Goal: Information Seeking & Learning: Learn about a topic

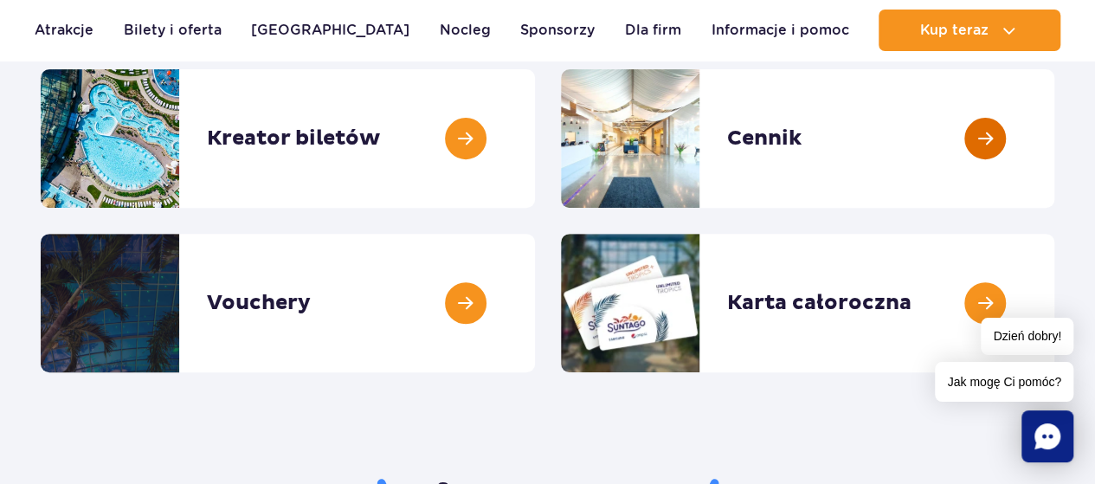
click at [1055, 134] on link at bounding box center [1055, 138] width 0 height 139
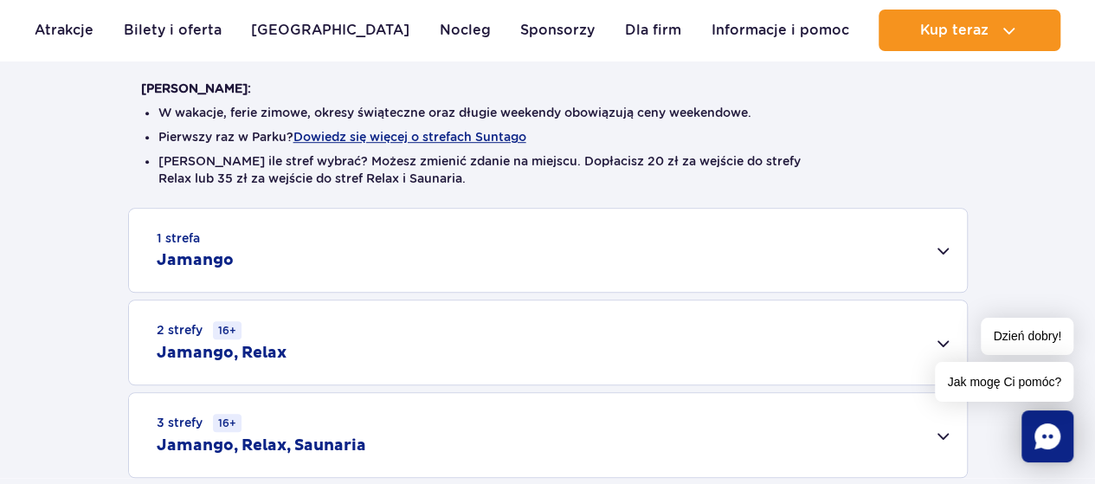
scroll to position [520, 0]
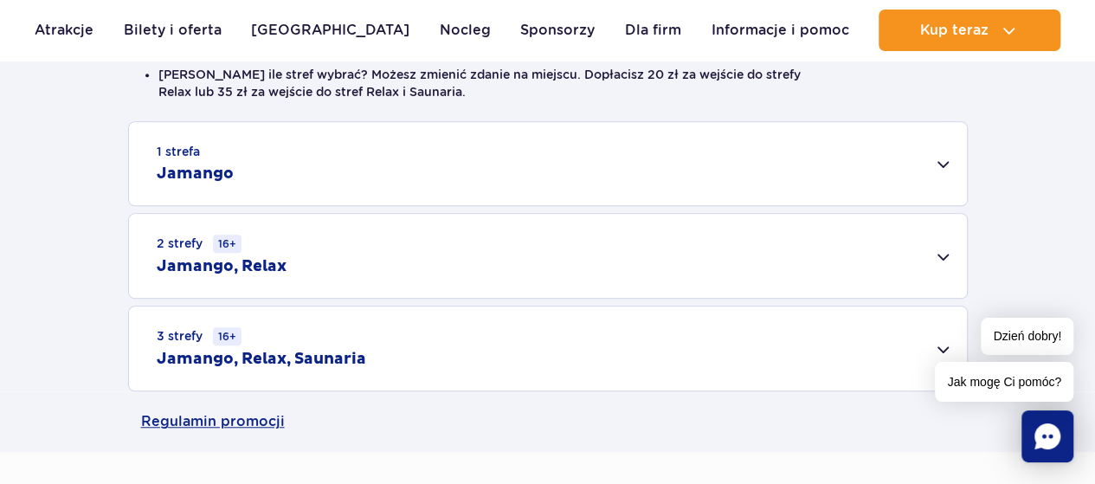
click at [939, 159] on div "1 strefa Jamango" at bounding box center [548, 163] width 838 height 83
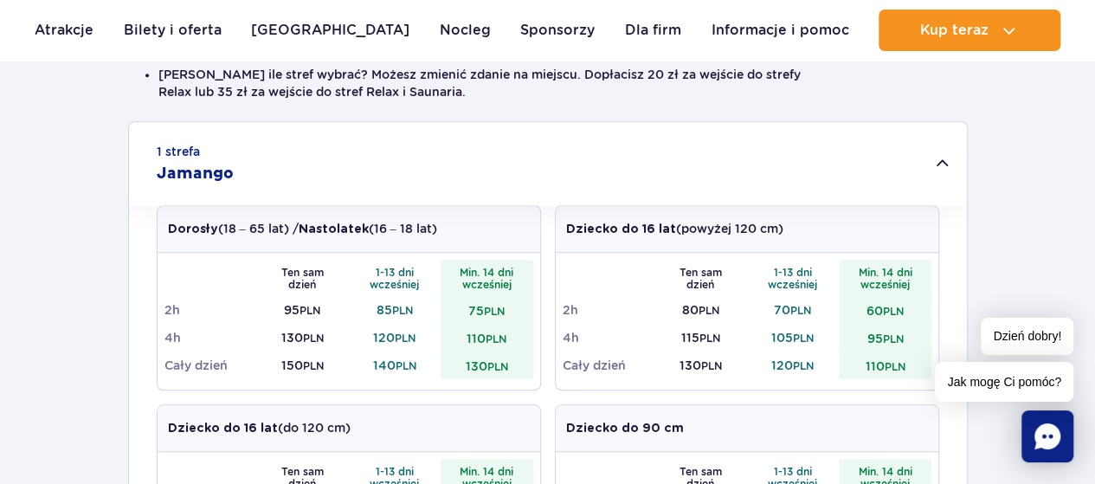
click at [926, 162] on div "1 strefa Jamango" at bounding box center [548, 163] width 838 height 83
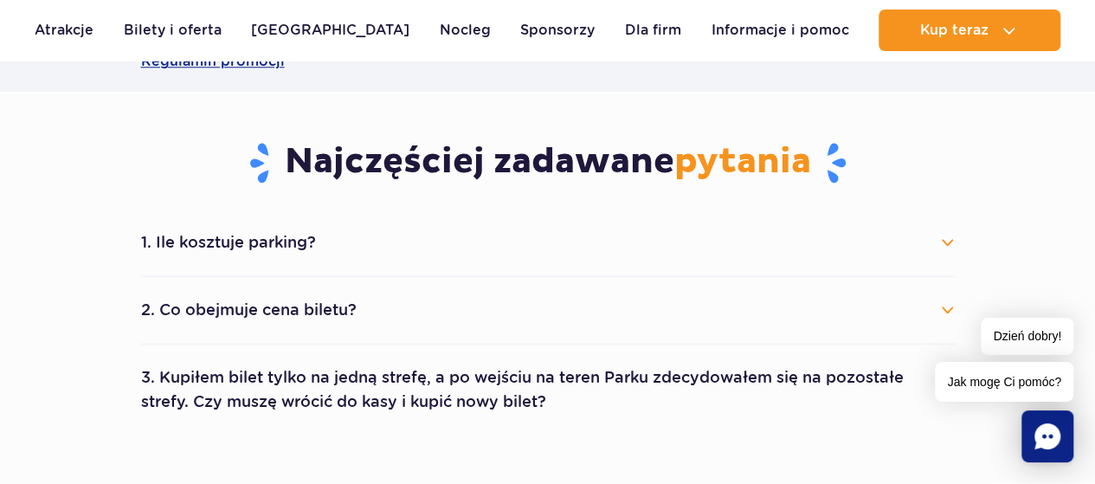
scroll to position [953, 0]
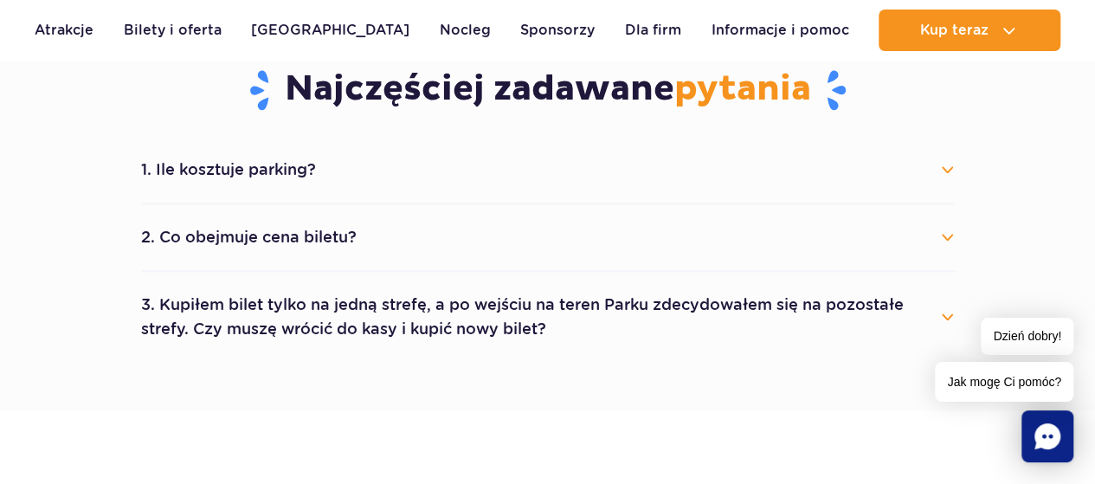
click at [949, 163] on button "1. Ile kosztuje parking?" at bounding box center [548, 170] width 814 height 38
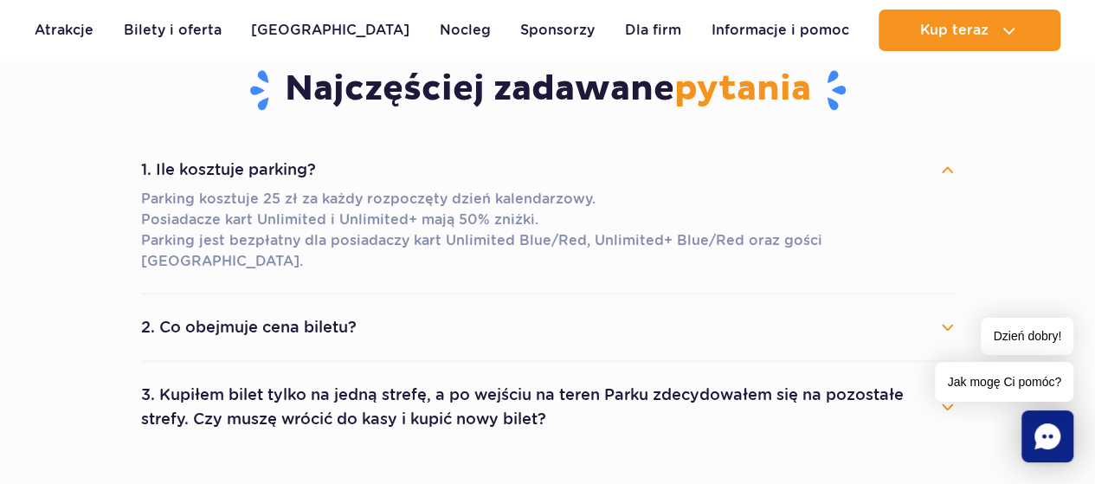
click at [949, 163] on button "1. Ile kosztuje parking?" at bounding box center [548, 170] width 814 height 38
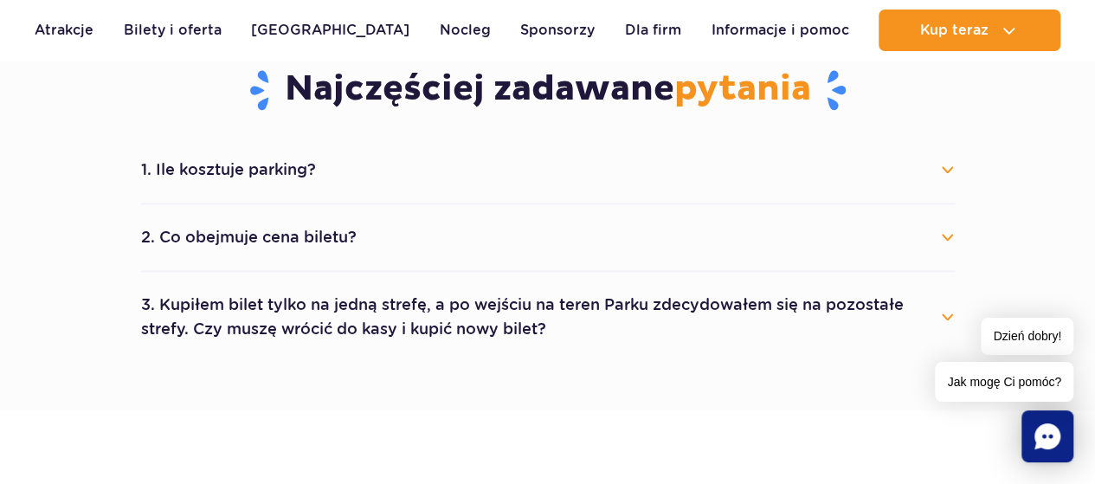
click at [951, 235] on button "2. Co obejmuje cena biletu?" at bounding box center [548, 237] width 814 height 38
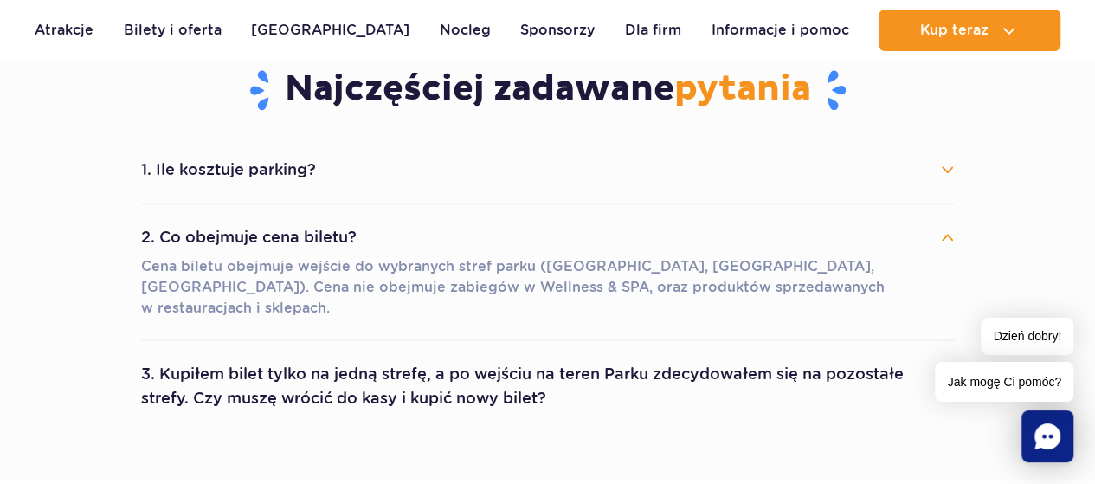
click at [951, 235] on button "2. Co obejmuje cena biletu?" at bounding box center [548, 237] width 814 height 38
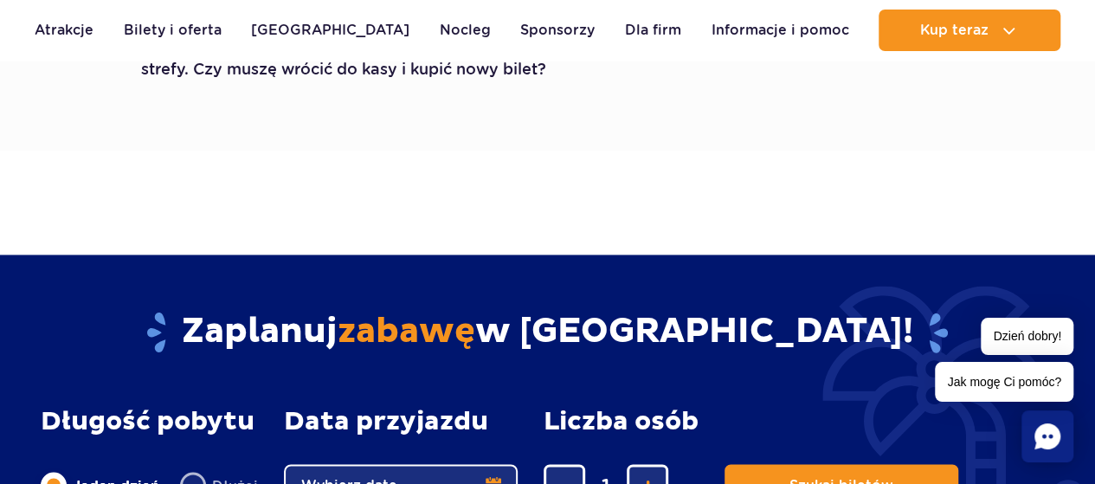
scroll to position [1126, 0]
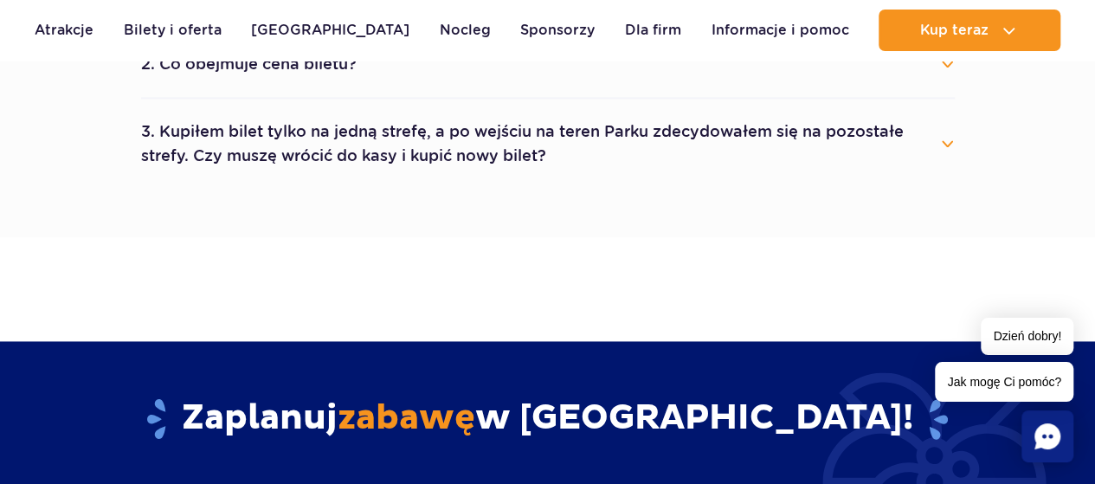
click at [948, 142] on button "3. Kupiłem bilet tylko na jedną strefę, a po wejściu na teren Parku zdecydowałe…" at bounding box center [548, 144] width 814 height 62
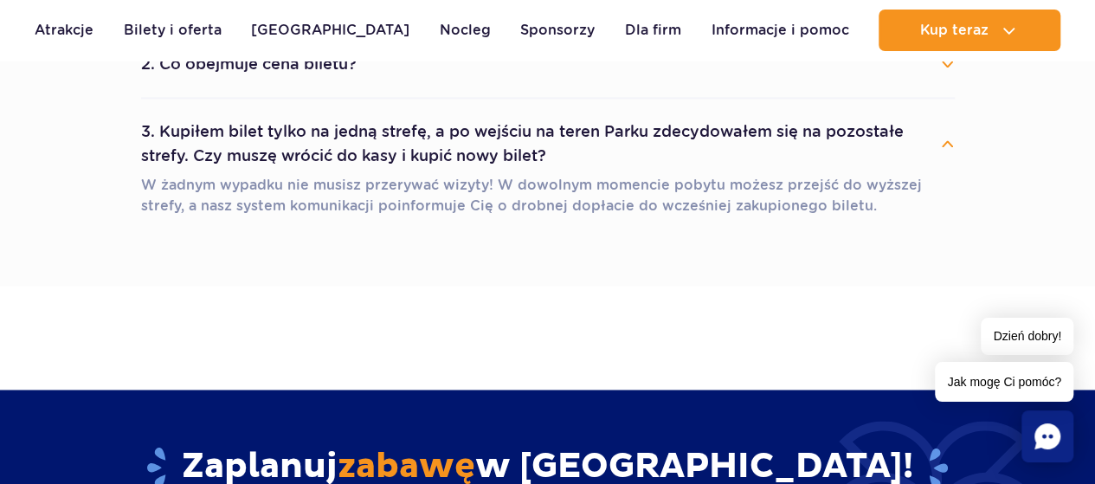
click at [947, 145] on button "3. Kupiłem bilet tylko na jedną strefę, a po wejściu na teren Parku zdecydowałe…" at bounding box center [548, 144] width 814 height 62
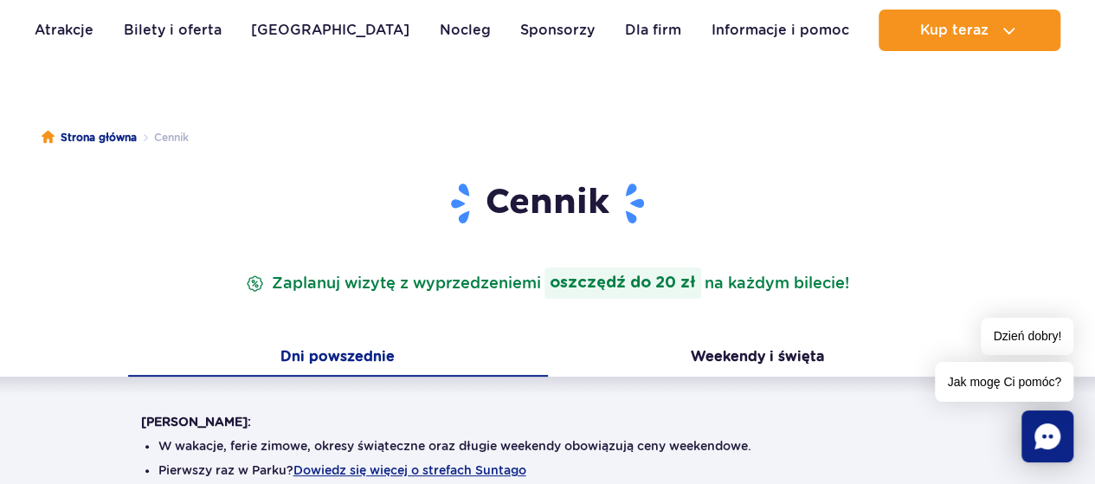
scroll to position [0, 0]
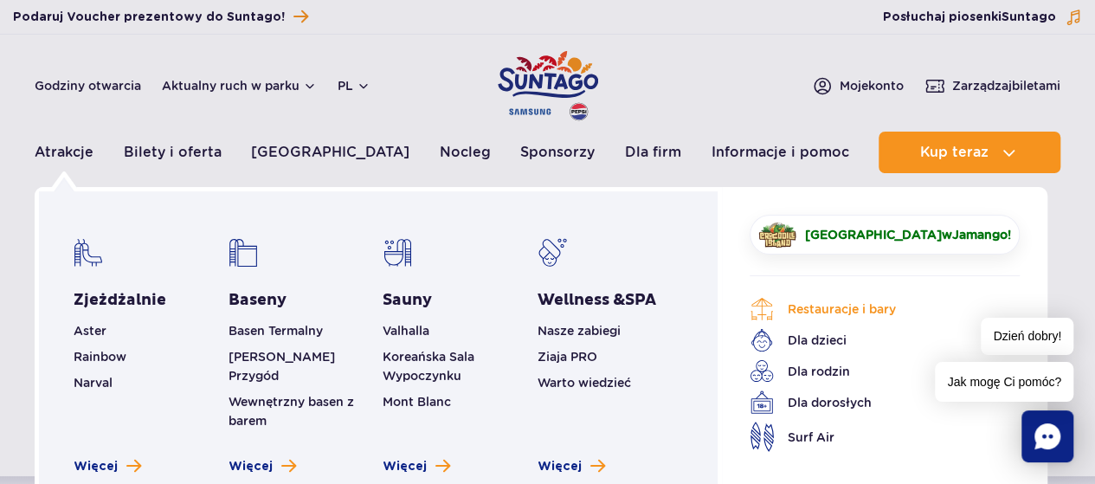
click at [882, 308] on link "Restauracje i bary" at bounding box center [872, 309] width 244 height 24
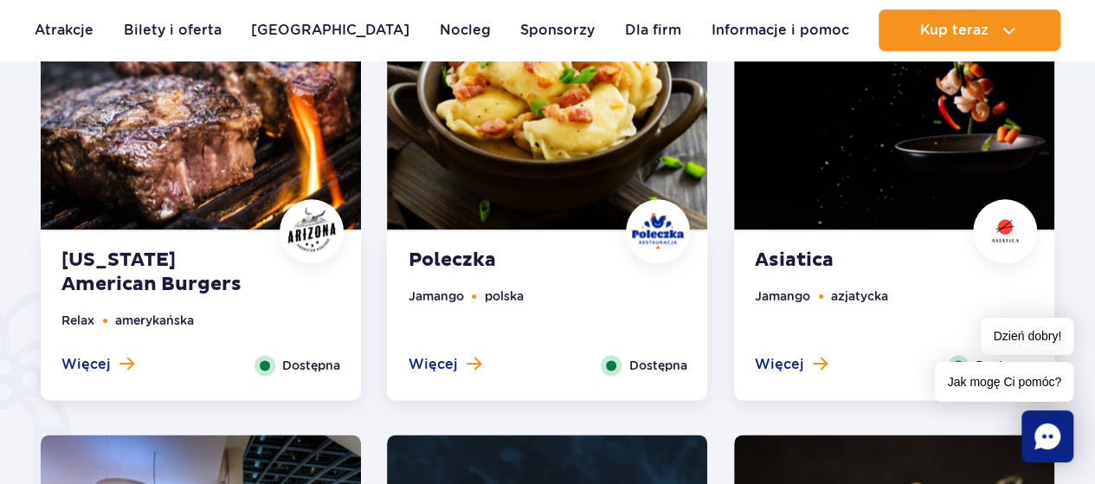
scroll to position [1039, 0]
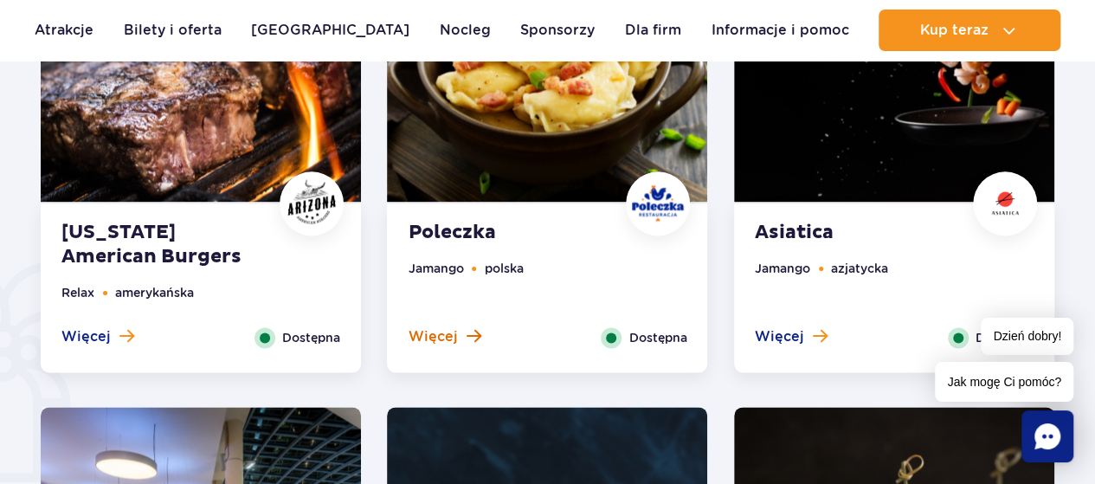
click at [466, 333] on span at bounding box center [473, 336] width 15 height 16
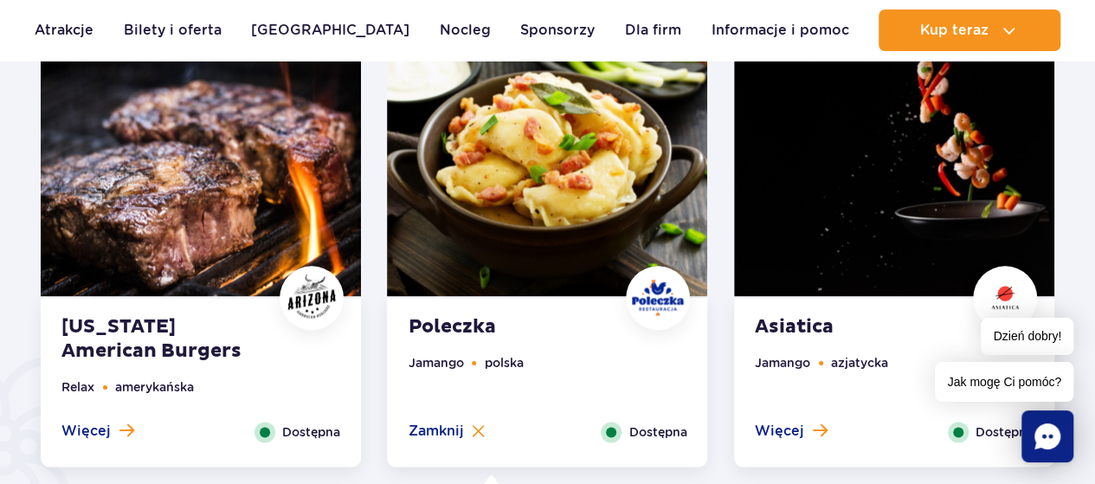
scroll to position [653, 0]
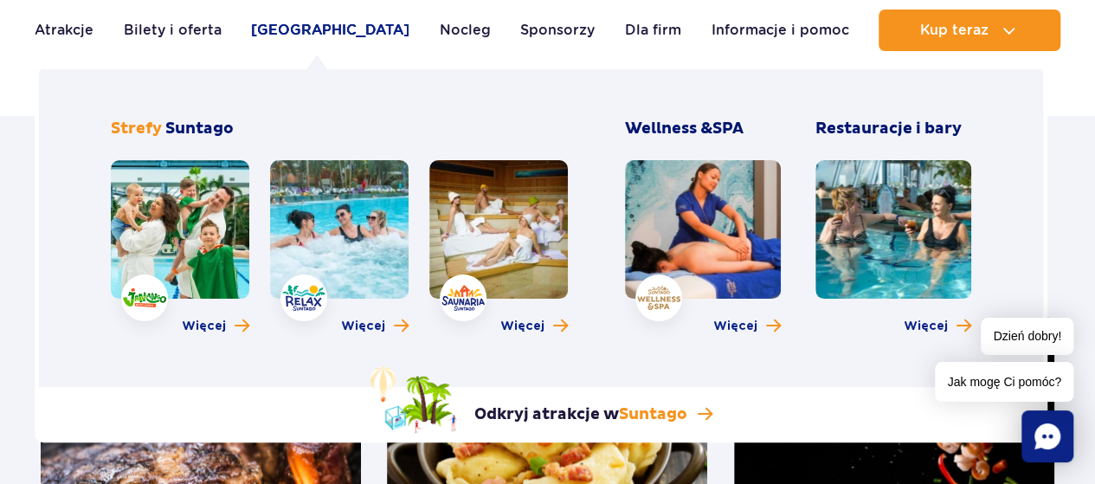
click at [300, 29] on link "[GEOGRAPHIC_DATA]" at bounding box center [330, 31] width 158 height 42
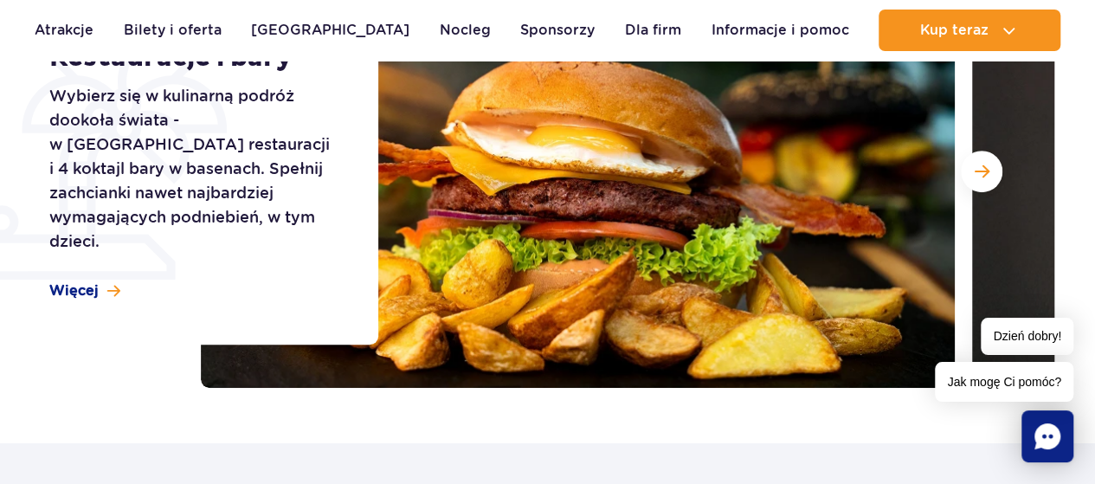
scroll to position [47, 0]
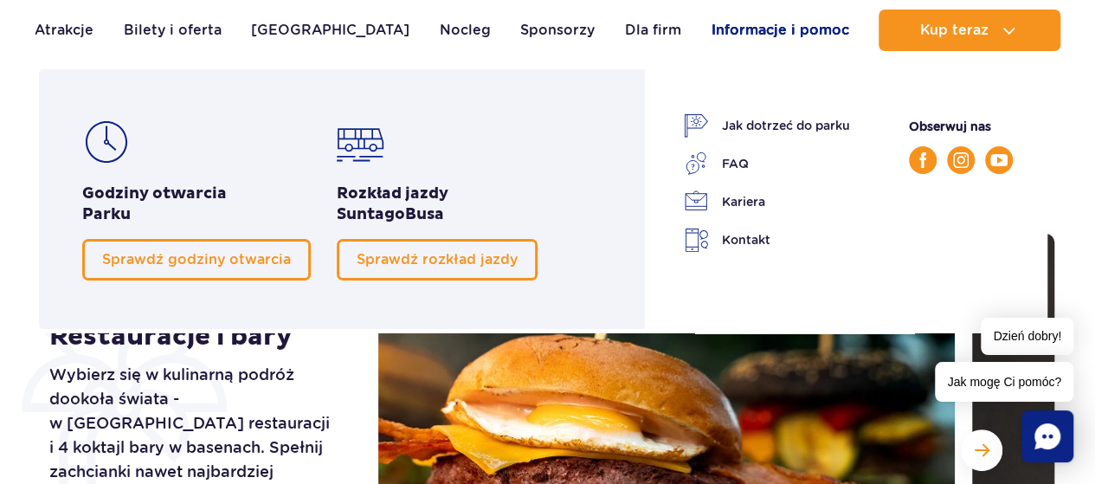
click at [766, 35] on link "Informacje i pomoc" at bounding box center [780, 31] width 138 height 42
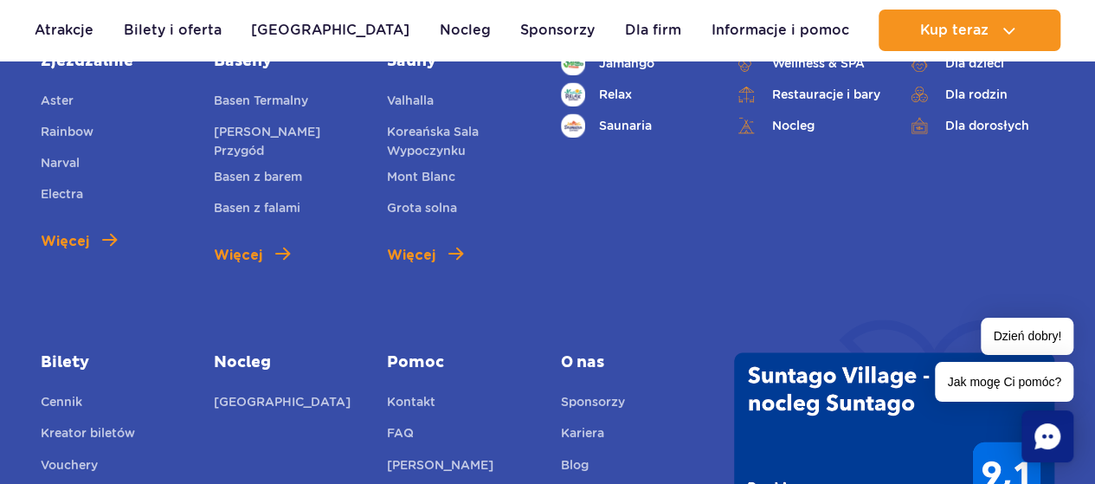
scroll to position [1212, 0]
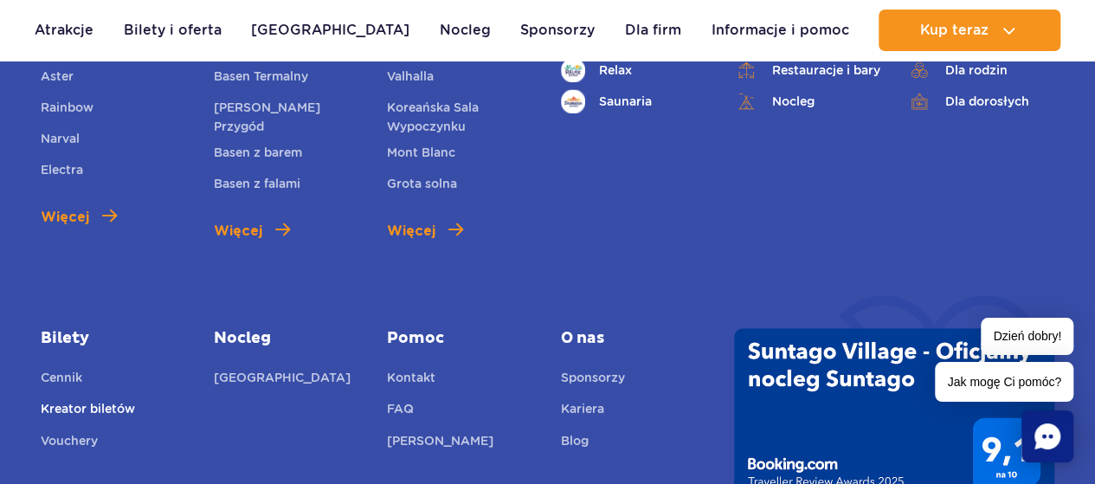
click at [99, 406] on link "Kreator biletów" at bounding box center [88, 411] width 94 height 24
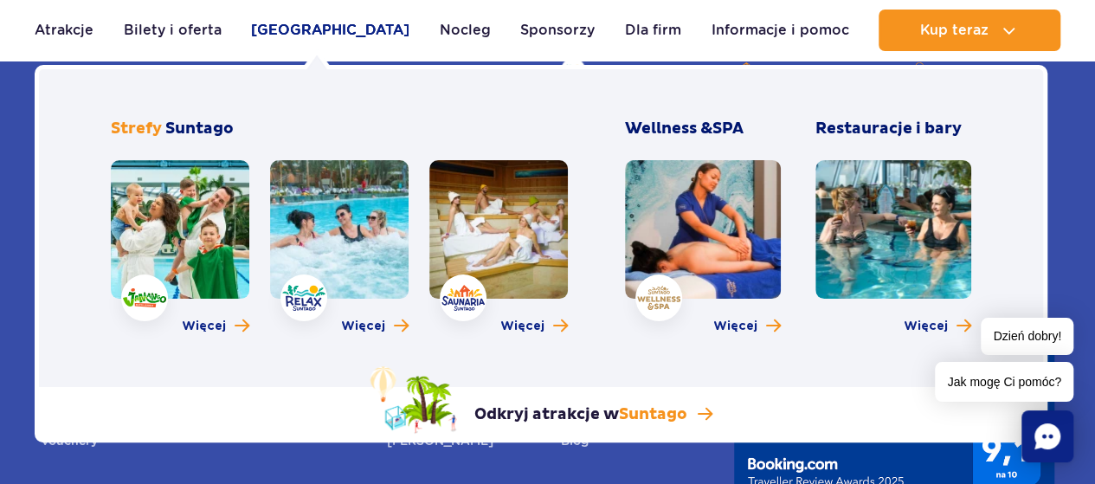
click at [298, 27] on link "Poznaj park" at bounding box center [330, 31] width 158 height 42
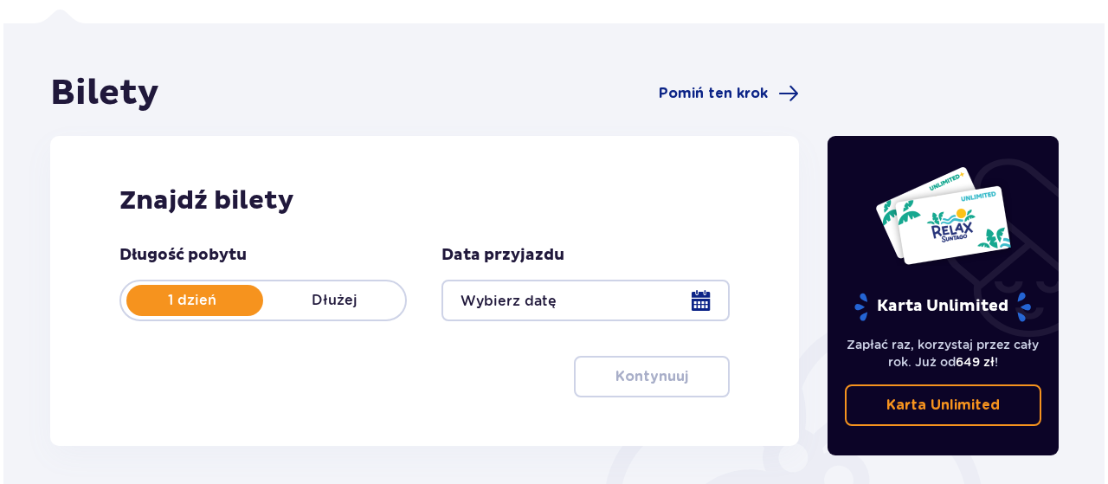
scroll to position [260, 0]
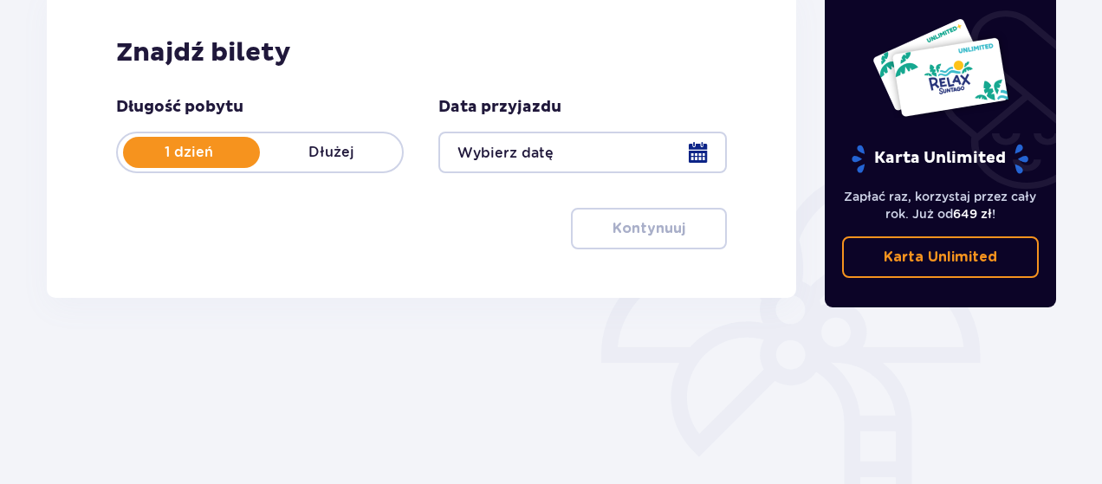
click at [696, 152] on div at bounding box center [582, 153] width 288 height 42
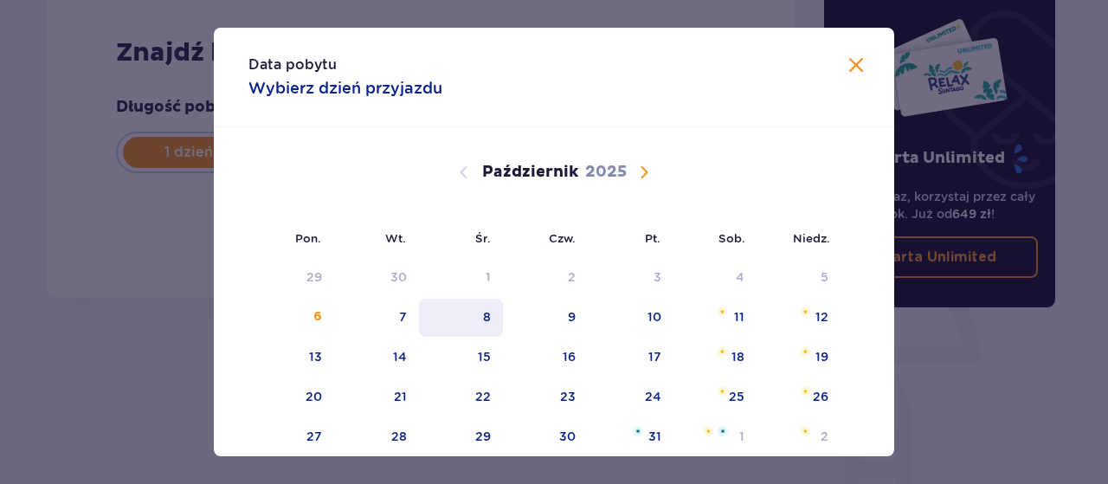
click at [490, 320] on div "8" at bounding box center [461, 318] width 84 height 38
type input "08.10.25"
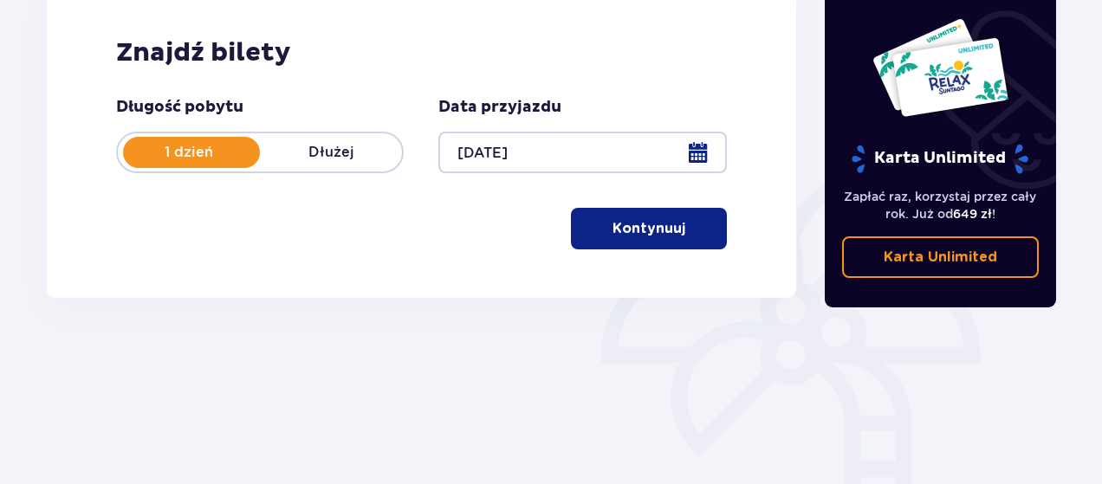
click at [682, 229] on span "button" at bounding box center [688, 228] width 21 height 21
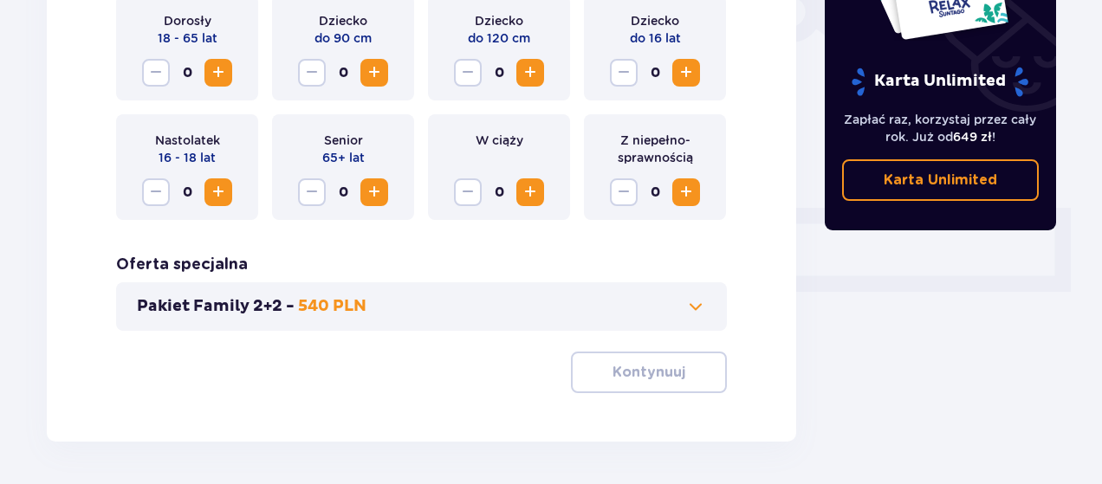
scroll to position [577, 0]
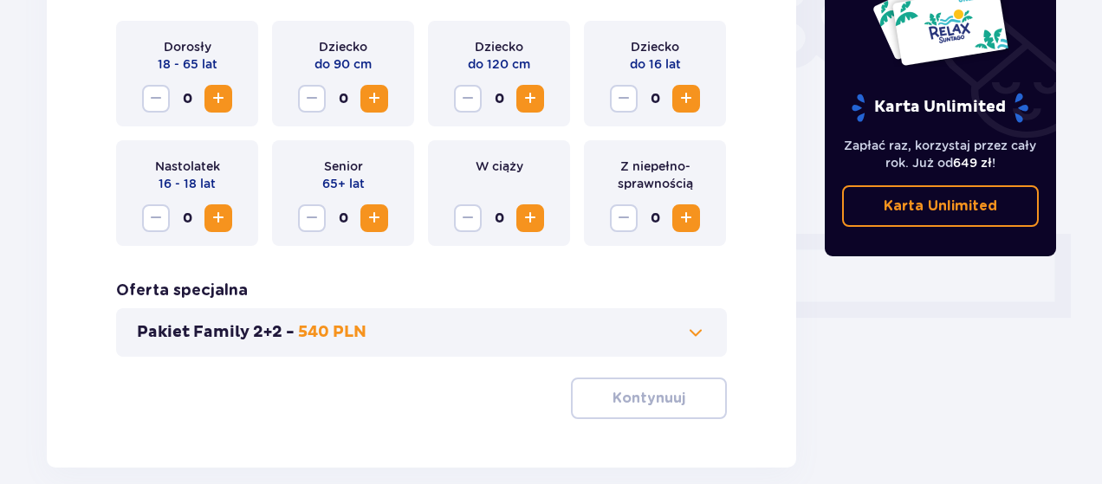
click at [219, 96] on span "Zwiększ" at bounding box center [218, 98] width 21 height 21
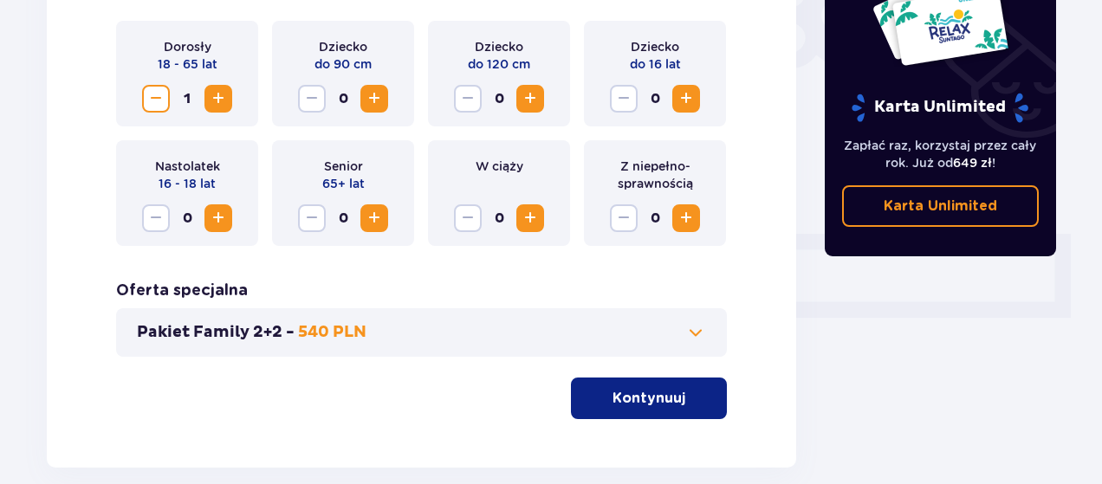
click at [648, 392] on p "Kontynuuj" at bounding box center [648, 398] width 73 height 19
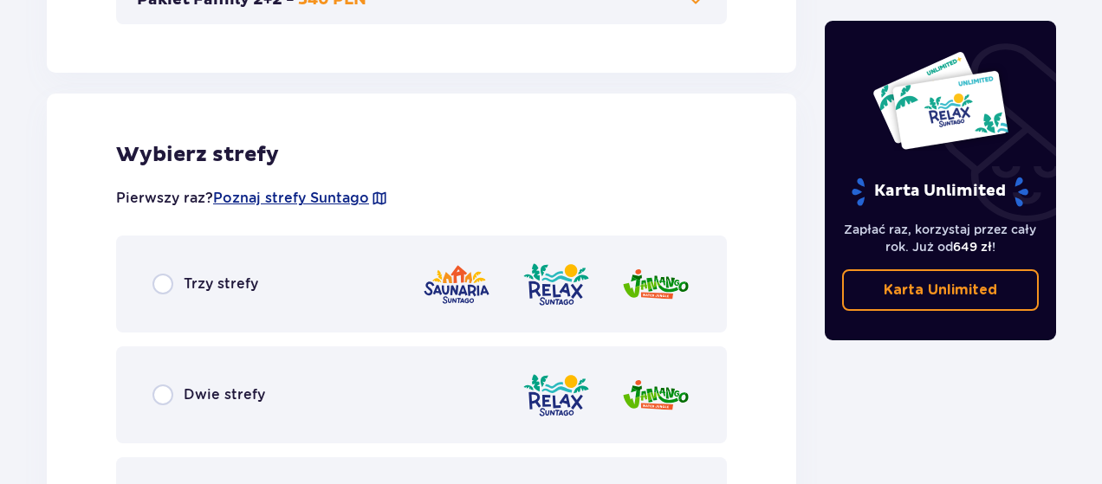
scroll to position [875, 0]
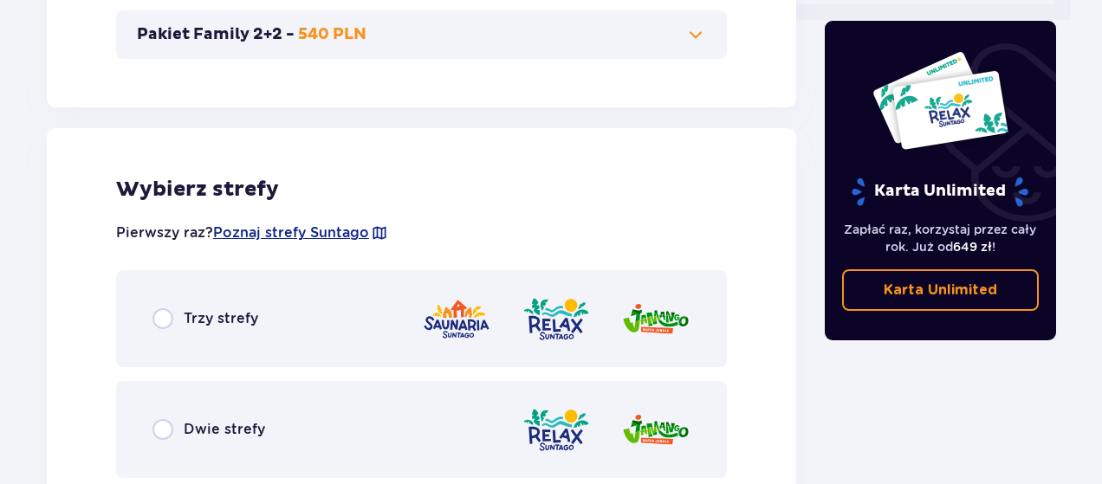
click at [165, 320] on input "radio" at bounding box center [162, 318] width 21 height 21
radio input "true"
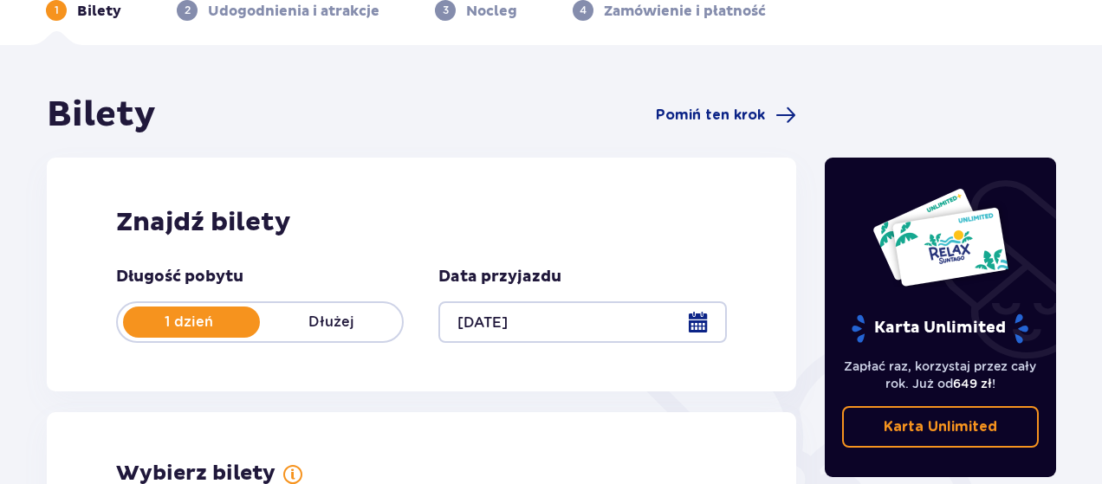
scroll to position [0, 0]
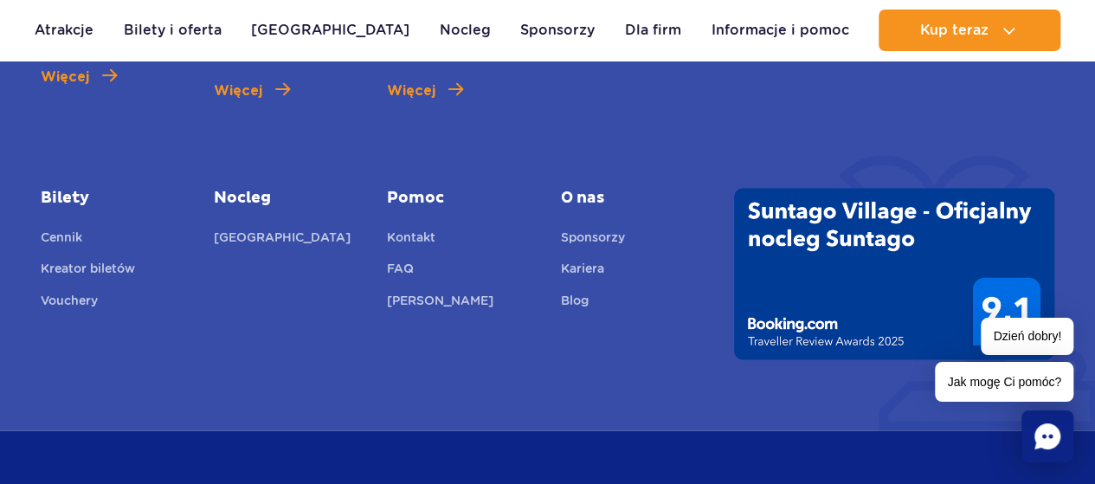
scroll to position [1386, 0]
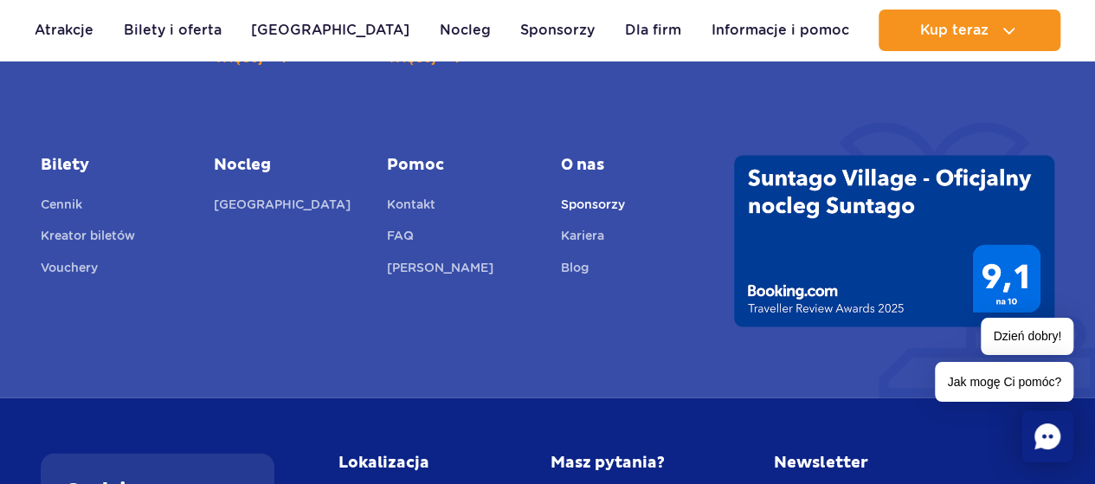
click at [594, 202] on link "Sponsorzy" at bounding box center [593, 207] width 64 height 24
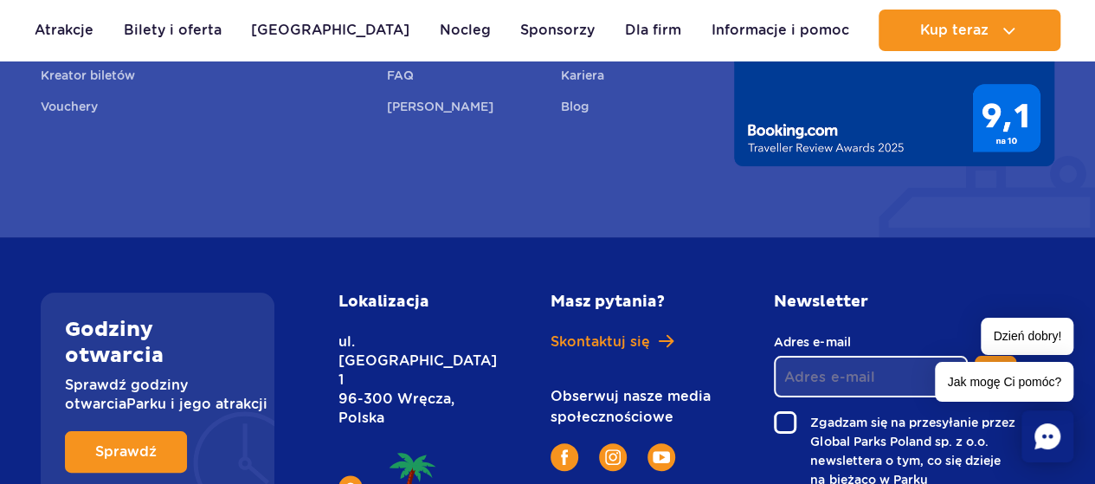
scroll to position [3368, 0]
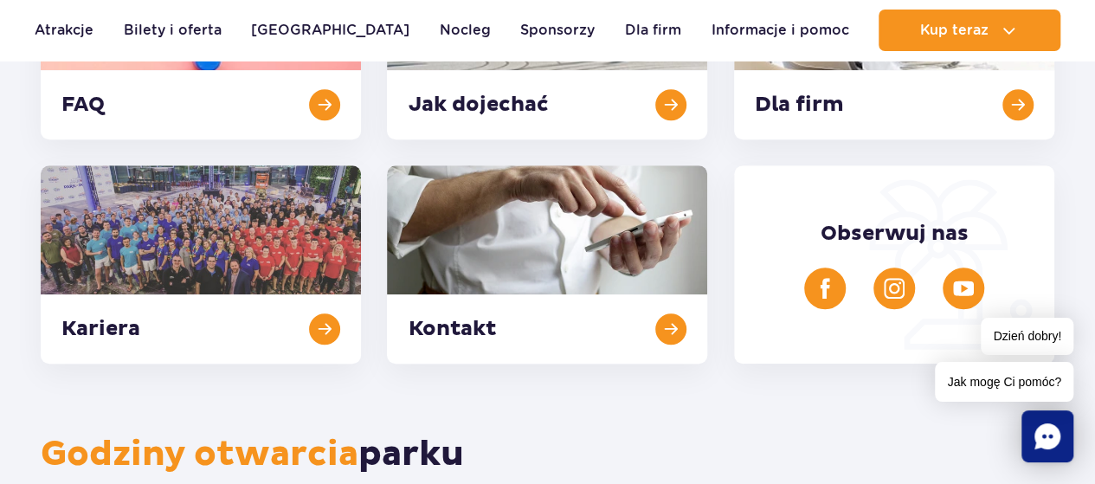
scroll to position [606, 0]
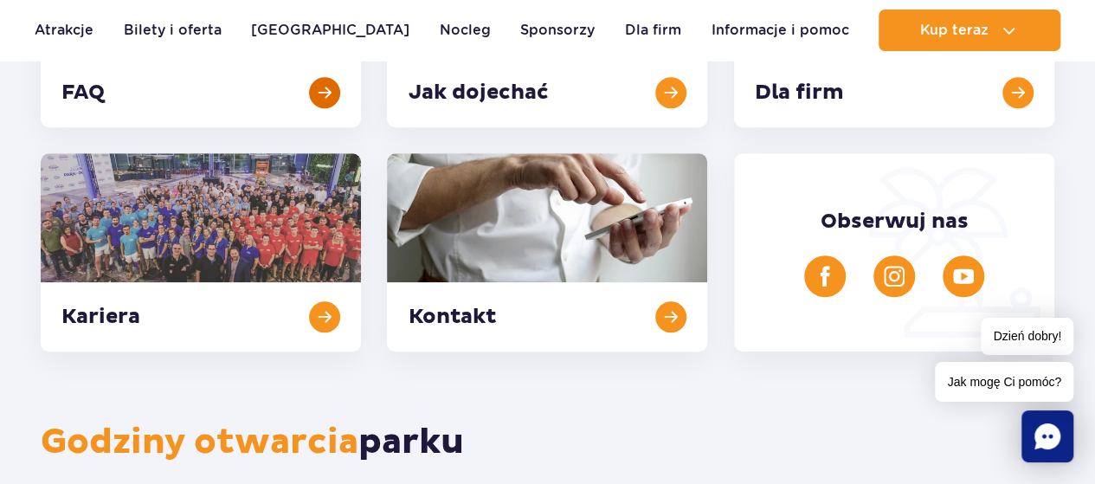
click at [327, 94] on link at bounding box center [201, 28] width 320 height 198
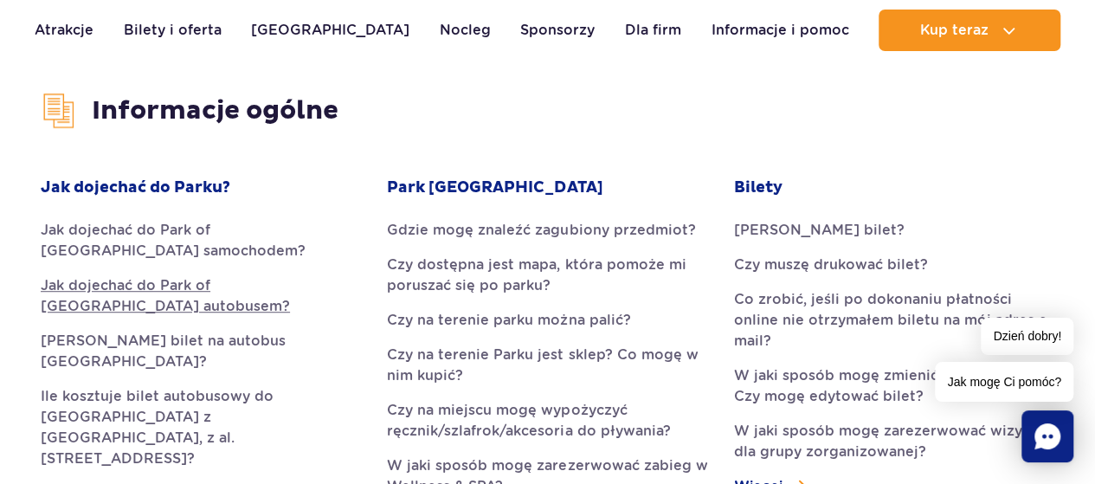
click at [270, 283] on link "Jak dojechać do Park of Poland autobusem?" at bounding box center [201, 296] width 320 height 42
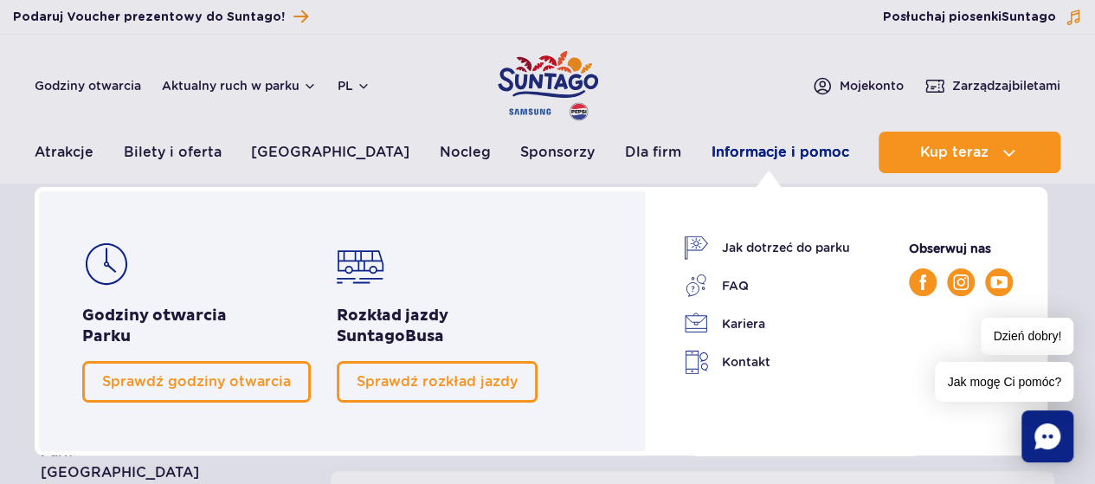
click at [734, 153] on link "Informacje i pomoc" at bounding box center [780, 153] width 138 height 42
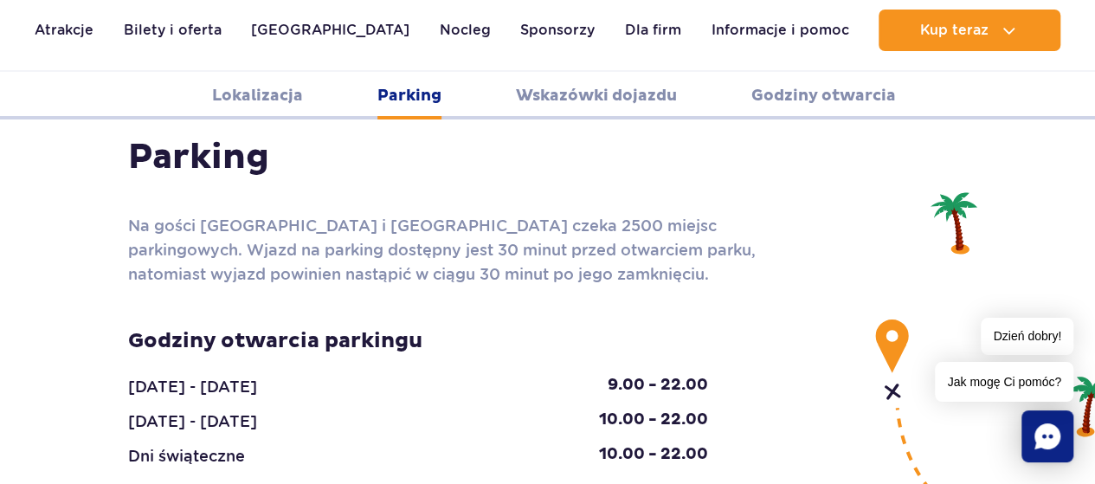
scroll to position [1525, 0]
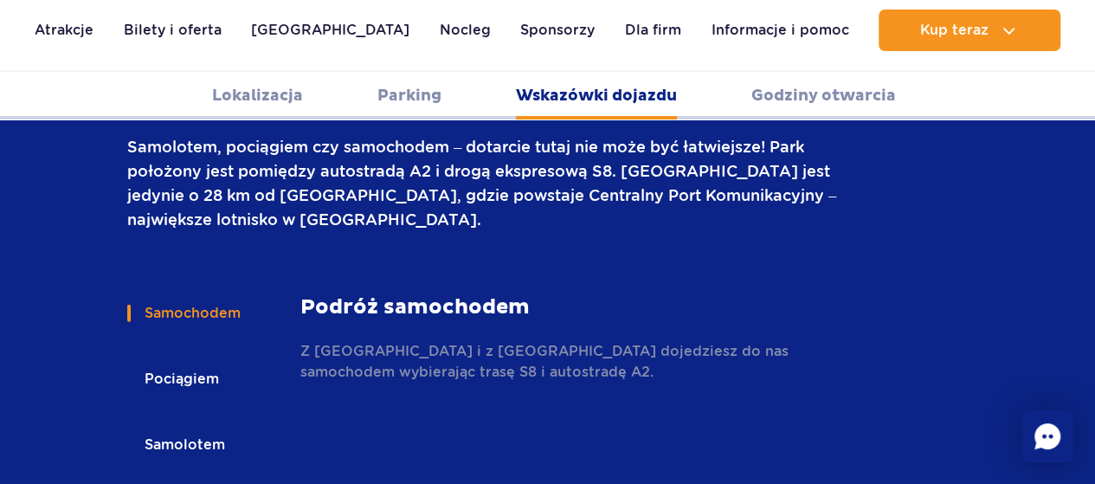
scroll to position [2564, 0]
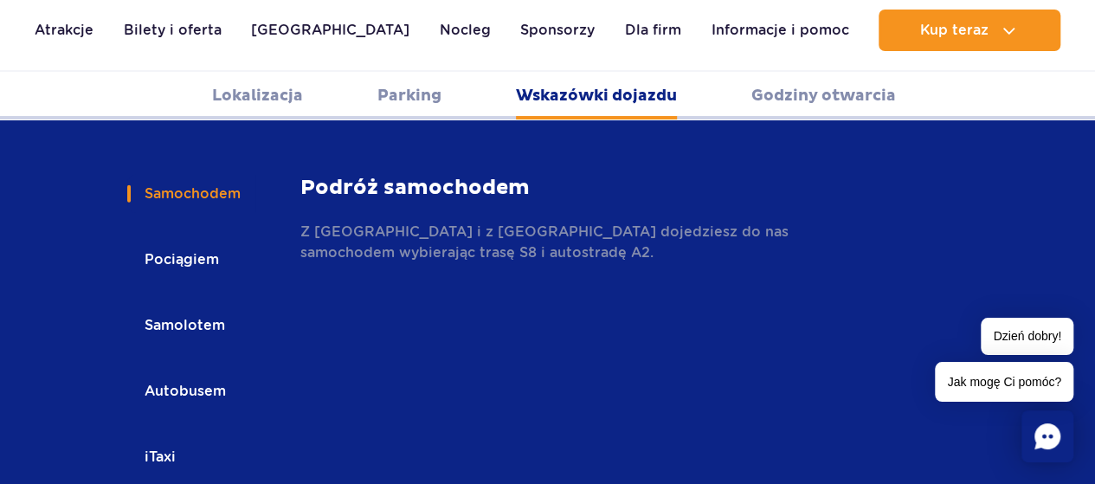
click at [179, 307] on button "Samolotem" at bounding box center [183, 326] width 113 height 38
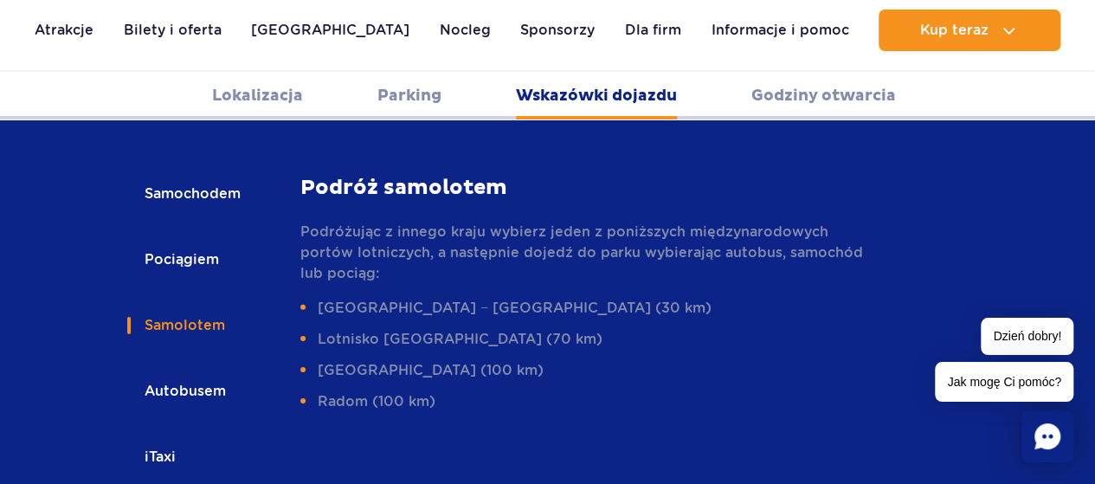
click at [161, 438] on button "iTaxi" at bounding box center [158, 457] width 63 height 38
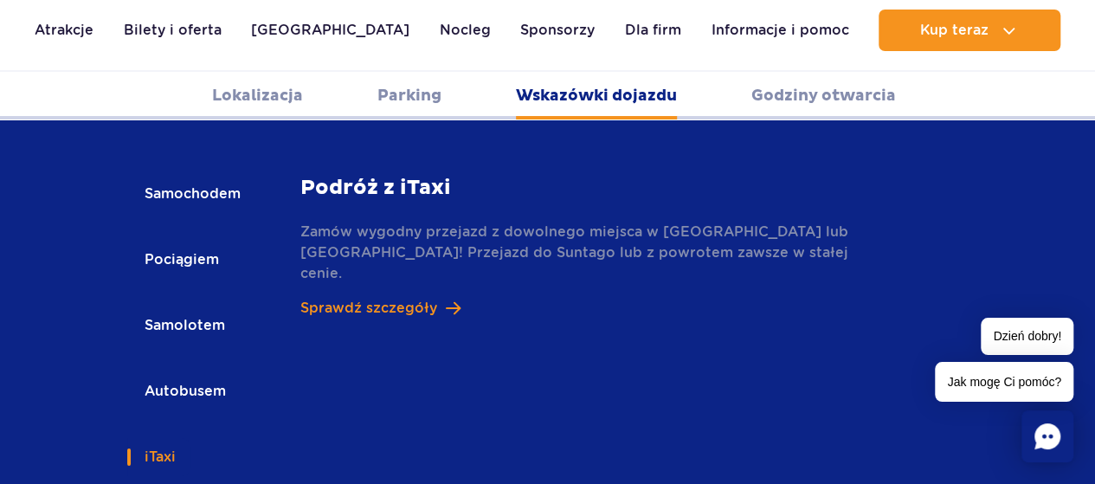
click at [178, 372] on button "Autobusem" at bounding box center [183, 391] width 113 height 38
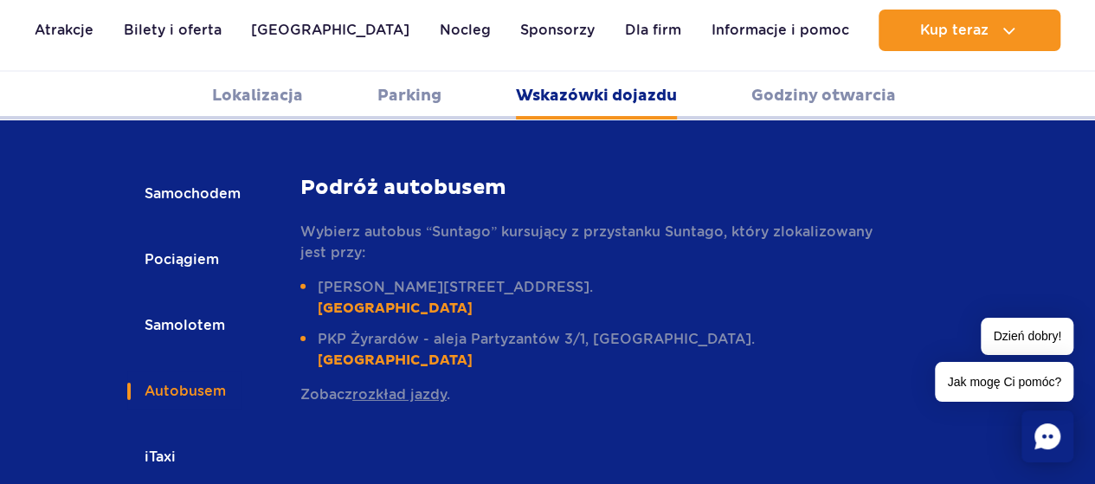
click at [181, 307] on button "Samolotem" at bounding box center [183, 326] width 113 height 38
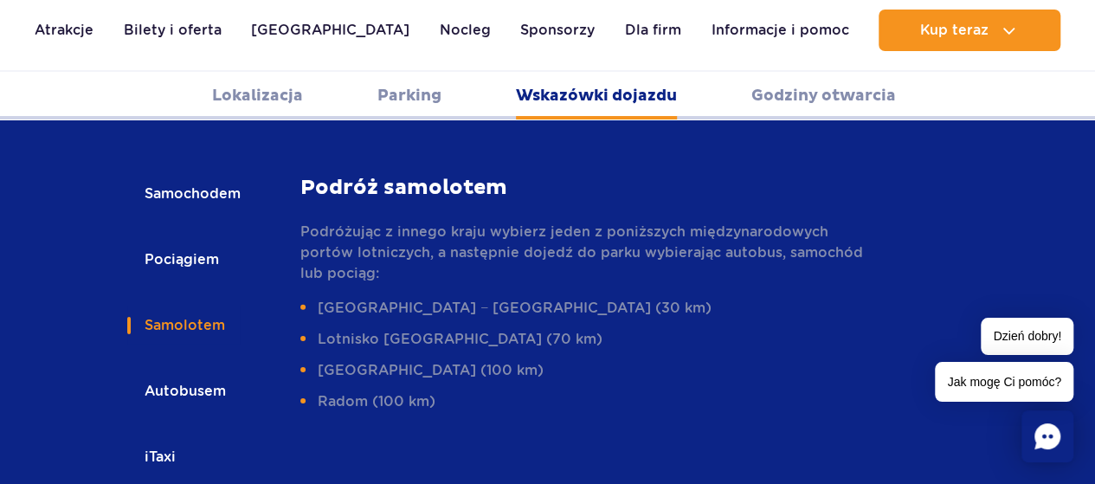
click at [213, 241] on button "Pociągiem" at bounding box center [180, 260] width 107 height 38
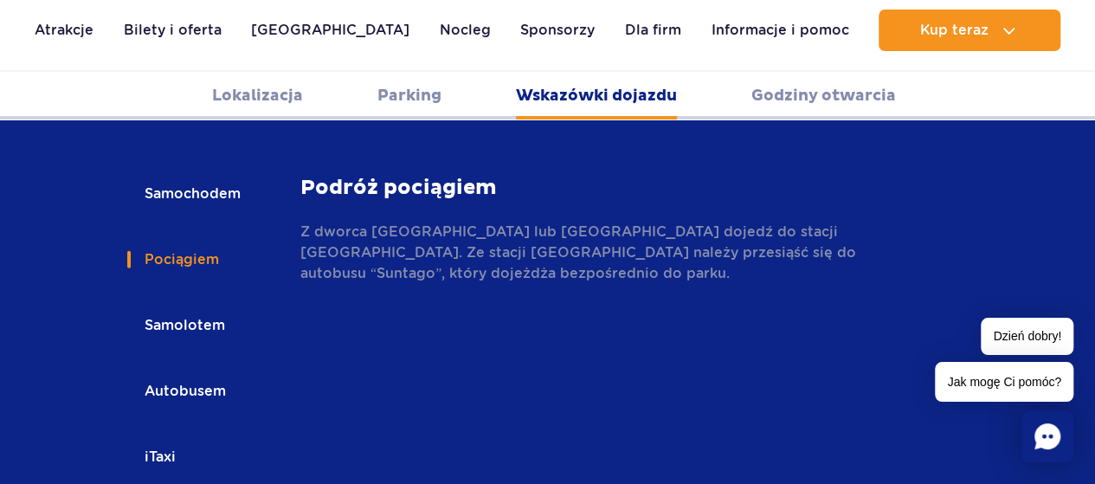
scroll to position [2391, 0]
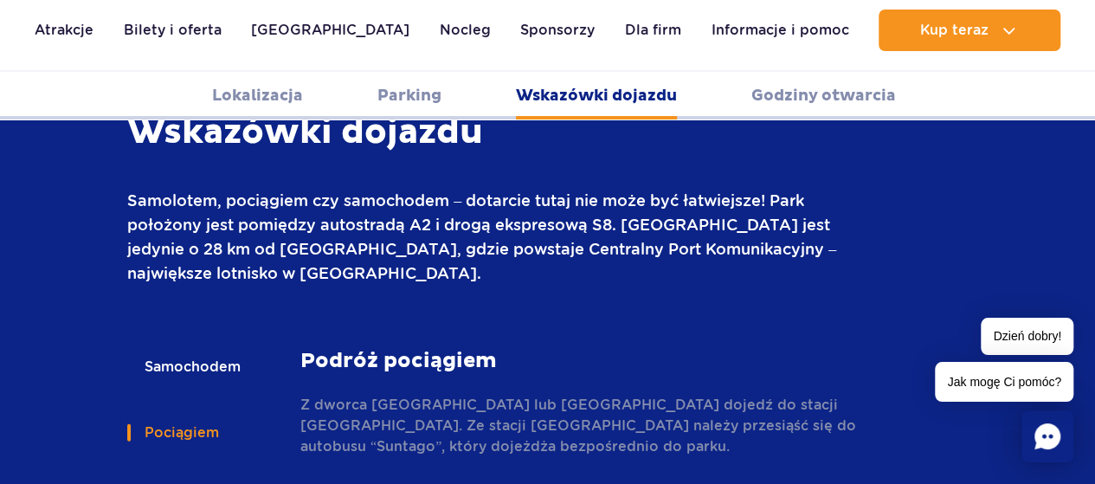
click at [191, 348] on button "Samochodem" at bounding box center [191, 367] width 128 height 38
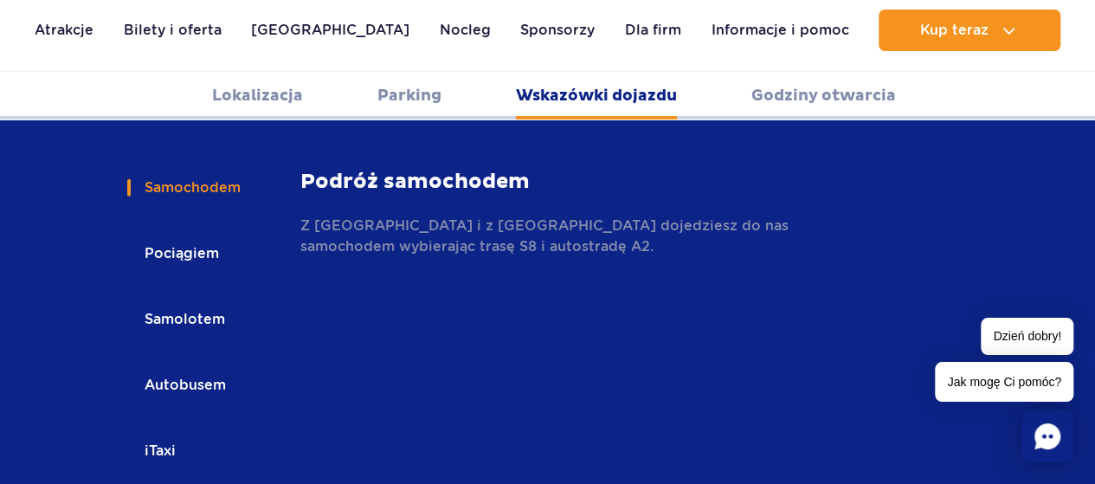
scroll to position [2218, 0]
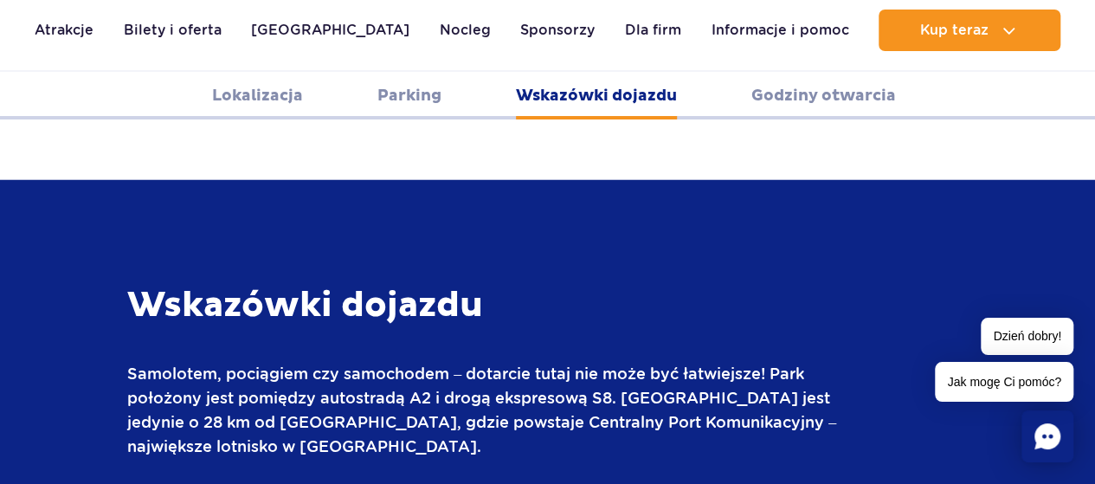
click at [277, 97] on link "Lokalizacja" at bounding box center [257, 96] width 91 height 48
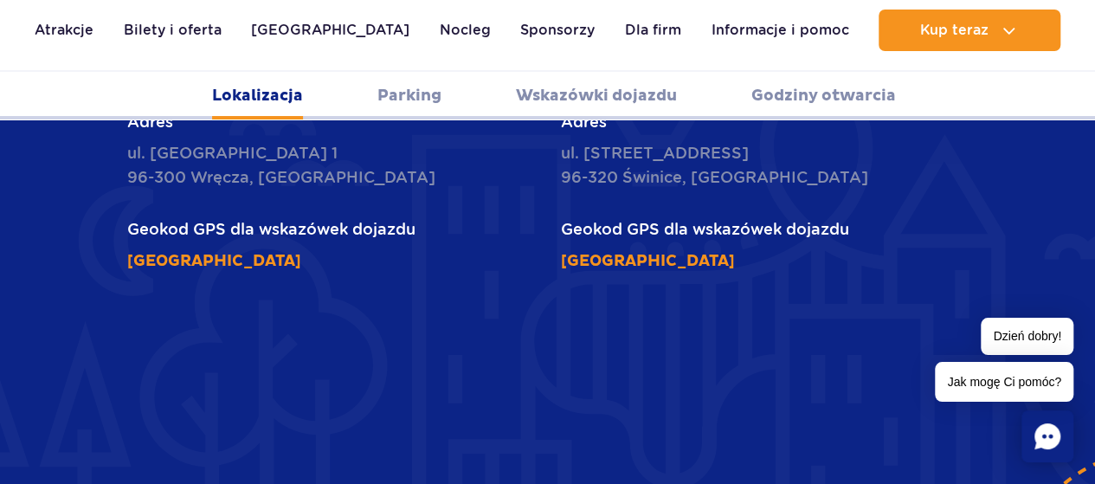
scroll to position [1197, 0]
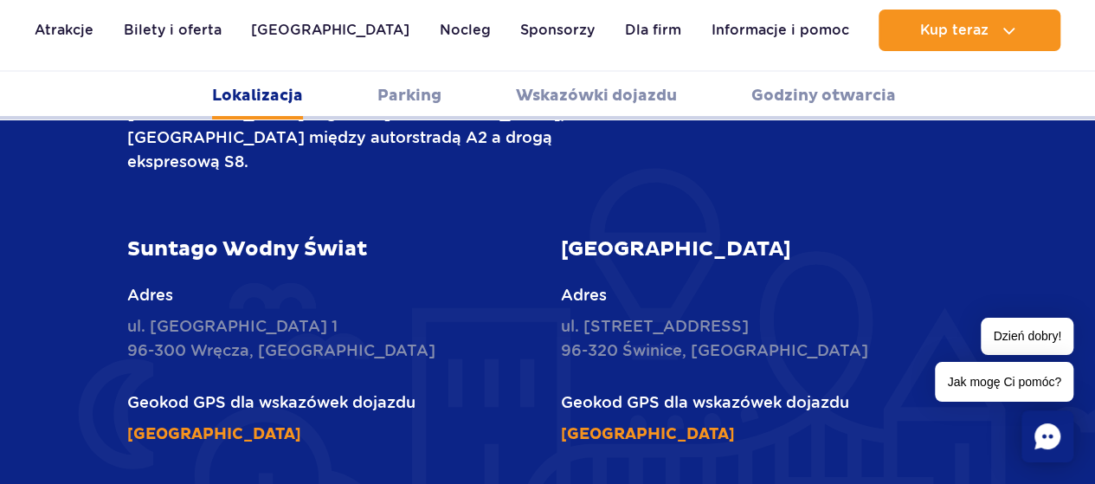
click at [412, 100] on link "Parking" at bounding box center [410, 96] width 64 height 48
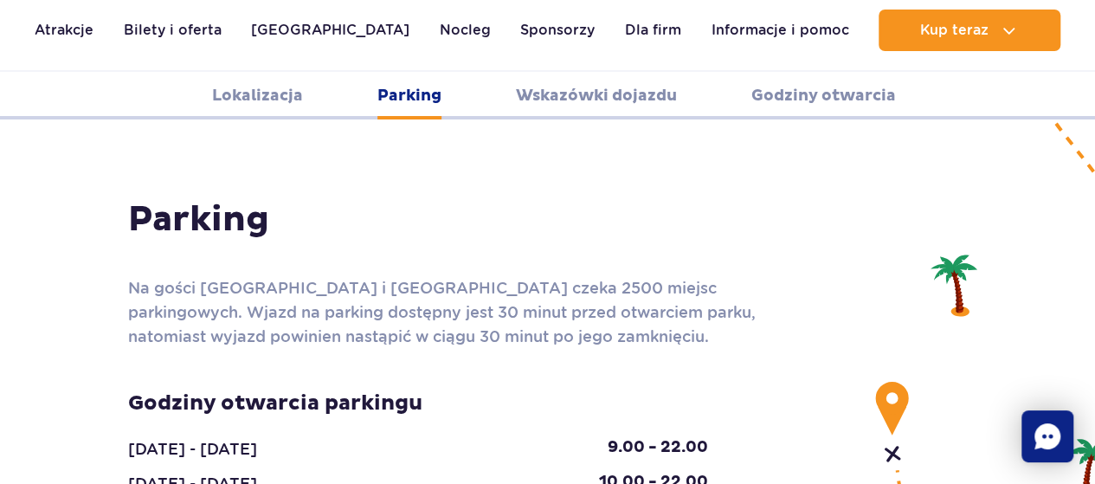
scroll to position [1542, 0]
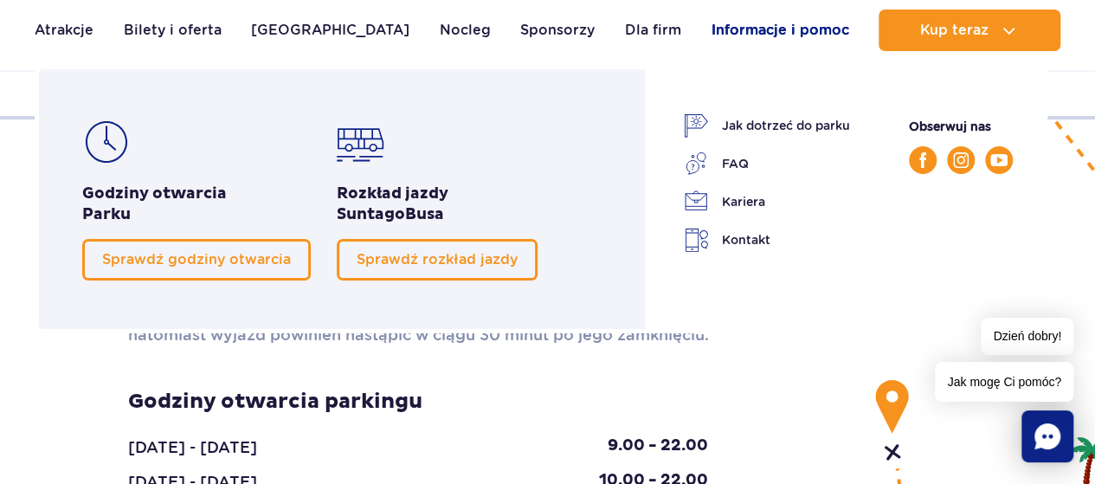
click at [734, 29] on link "Informacje i pomoc" at bounding box center [780, 31] width 138 height 42
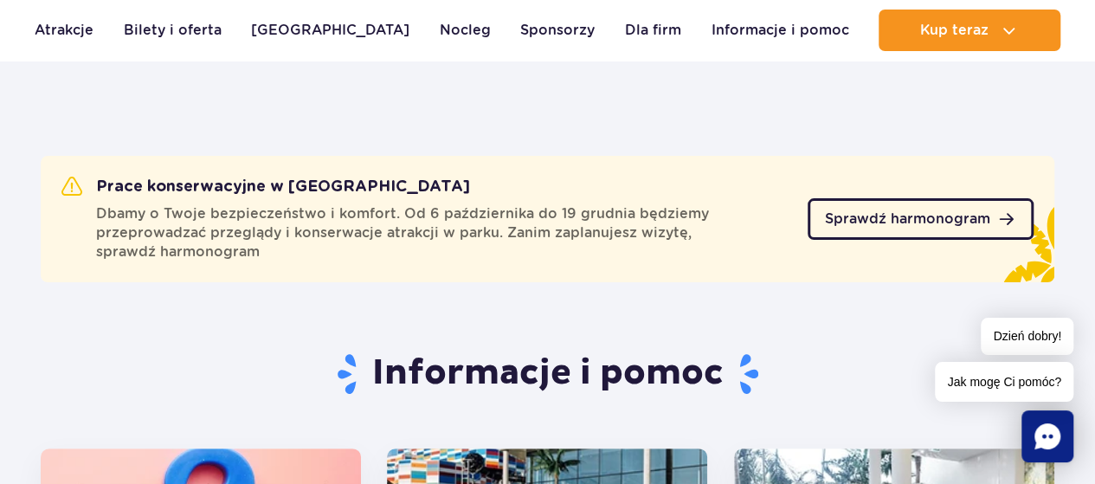
click at [871, 212] on span "Sprawdź harmonogram" at bounding box center [907, 219] width 165 height 14
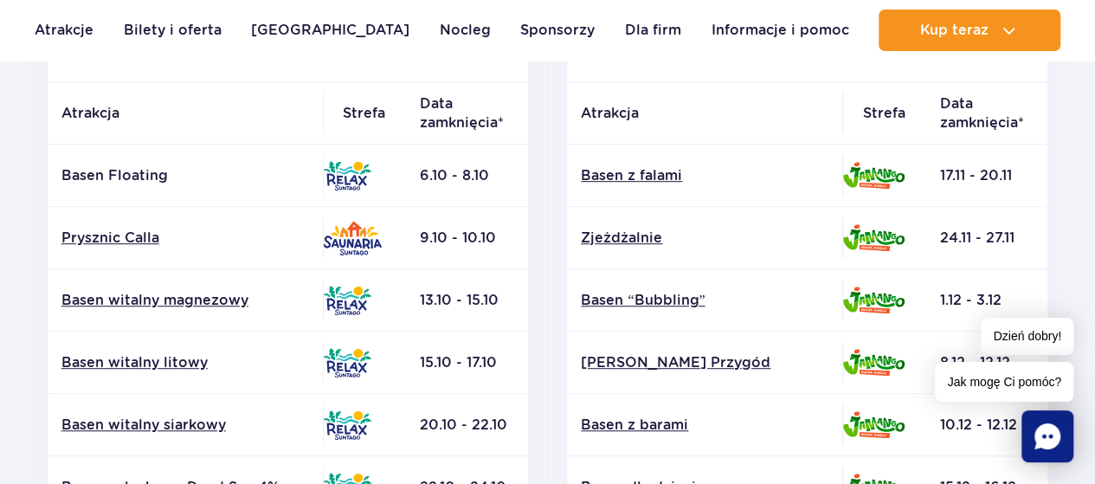
scroll to position [346, 0]
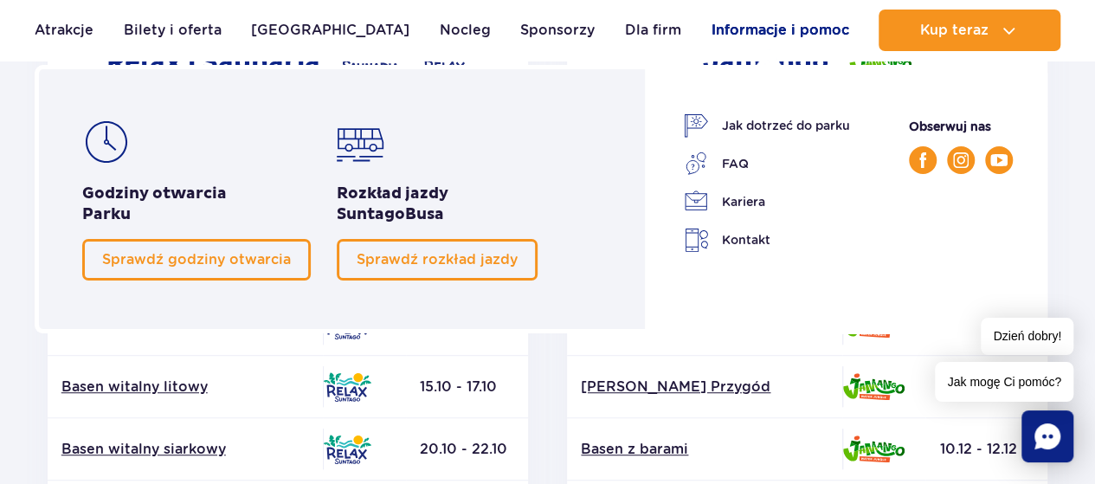
click at [759, 33] on link "Informacje i pomoc" at bounding box center [780, 31] width 138 height 42
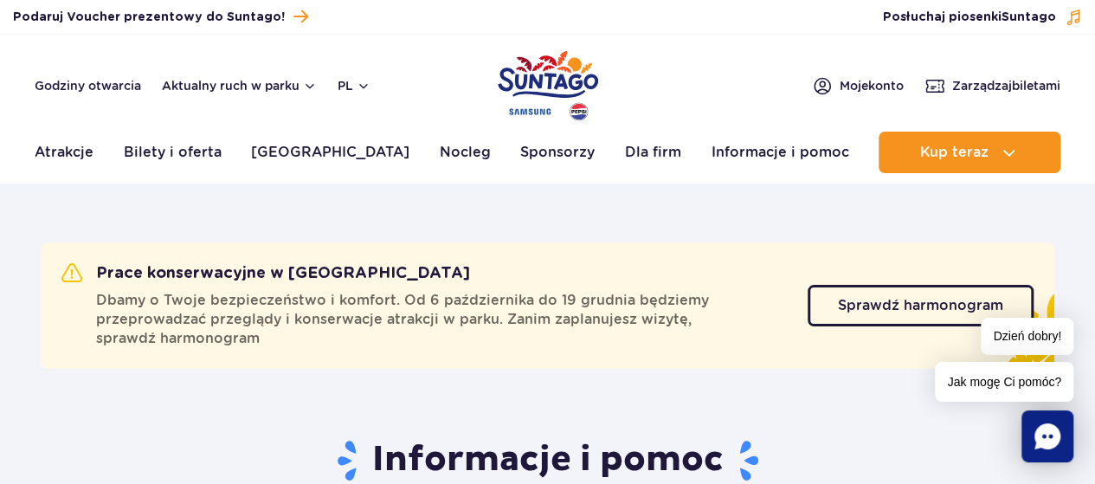
click at [1086, 155] on header "Godziny otwarcia Aktualny ruch w parku pl PL EN UA Moje konto Zarządzaj biletam…" at bounding box center [547, 109] width 1095 height 148
click at [697, 95] on div "Godziny otwarcia Aktualny ruch w parku pl PL EN UA Moje konto Zarządzaj biletami" at bounding box center [548, 85] width 1026 height 21
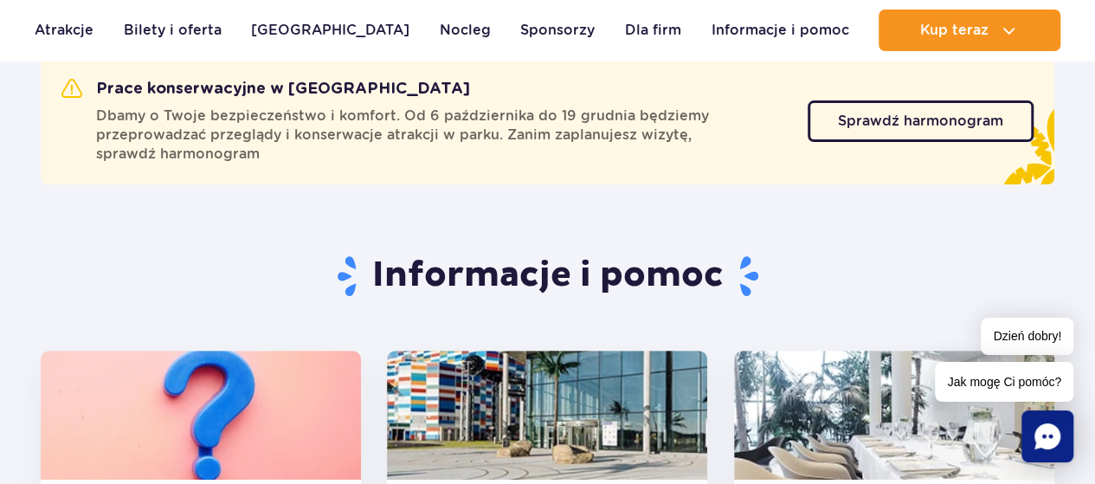
scroll to position [346, 0]
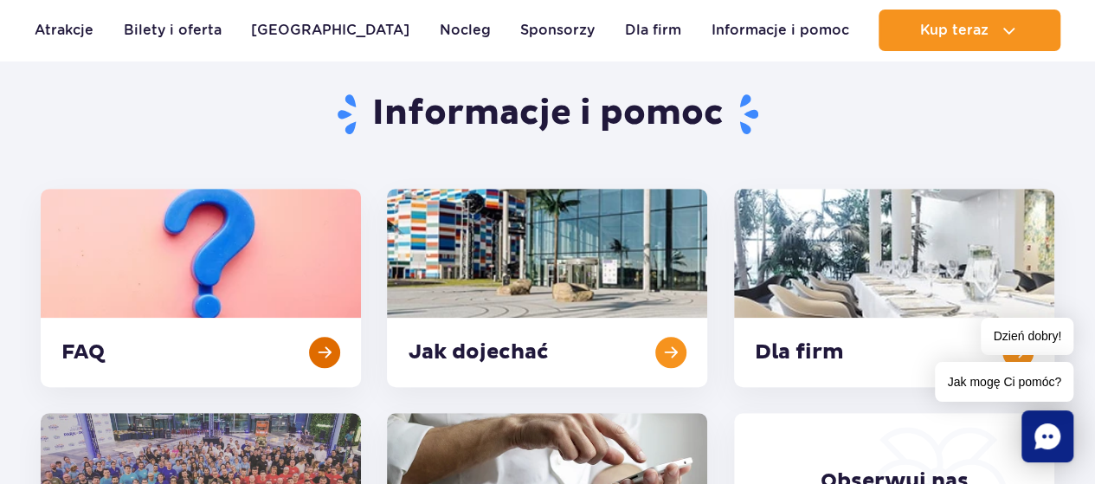
click at [326, 343] on link at bounding box center [201, 288] width 320 height 198
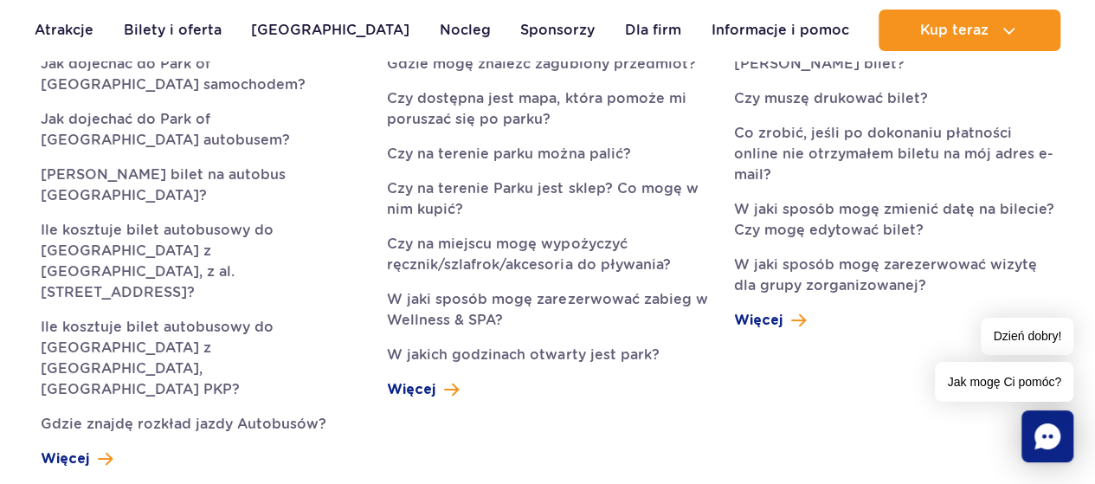
scroll to position [606, 0]
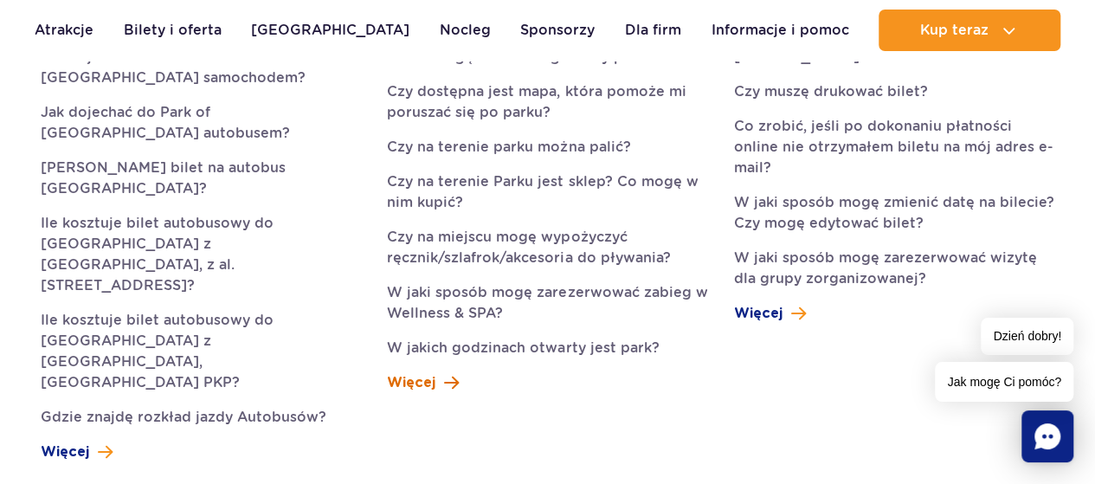
click at [416, 383] on span "Więcej" at bounding box center [411, 382] width 48 height 21
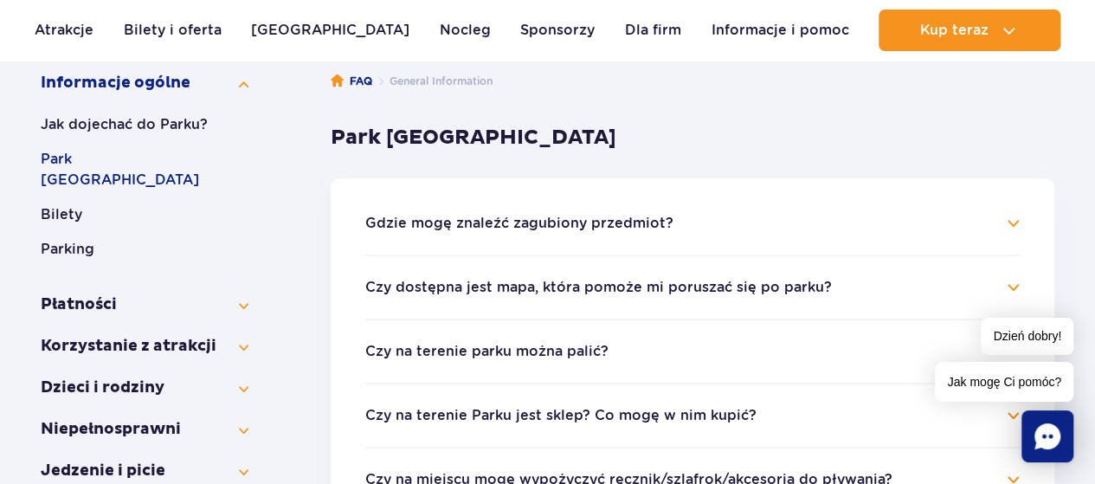
scroll to position [346, 0]
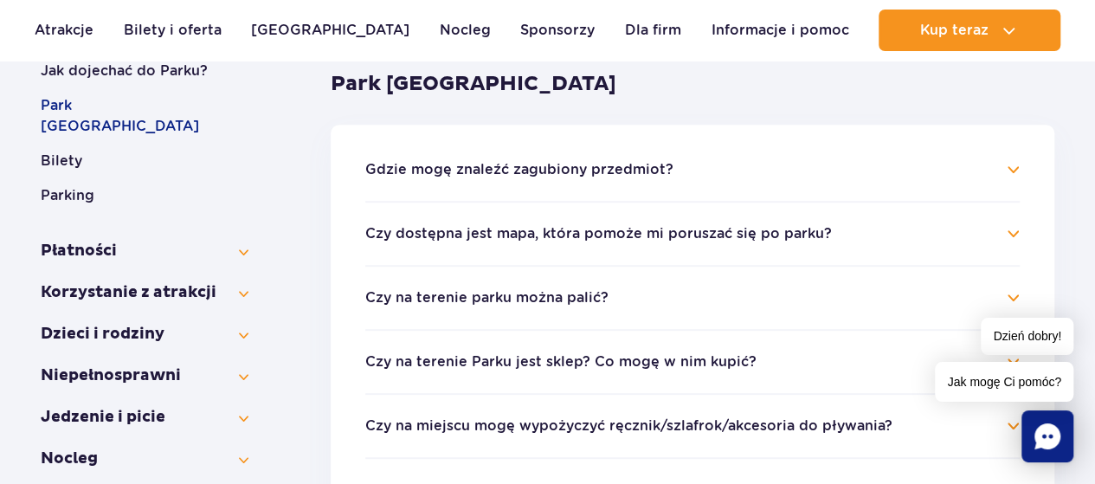
click at [679, 360] on button "Czy na terenie Parku jest sklep? Co mogę w nim kupić?" at bounding box center [560, 362] width 391 height 16
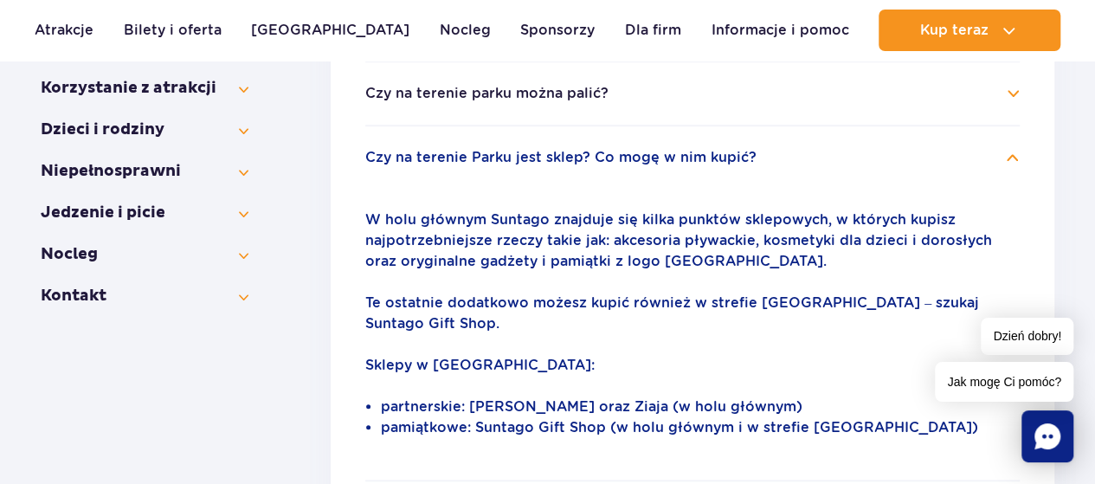
scroll to position [433, 0]
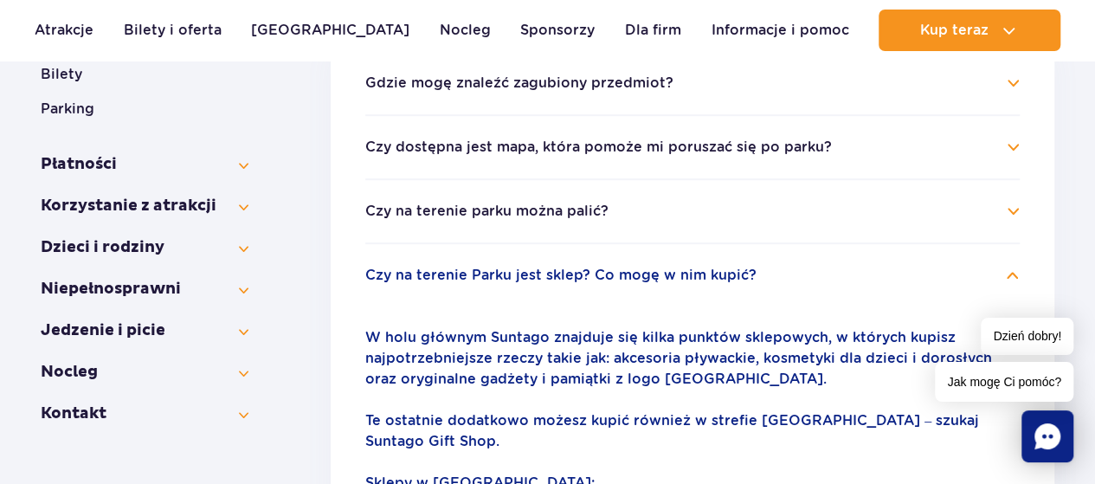
click at [1011, 276] on h4 "Czy na terenie Parku jest sklep? Co mogę w nim kupić?" at bounding box center [692, 275] width 655 height 21
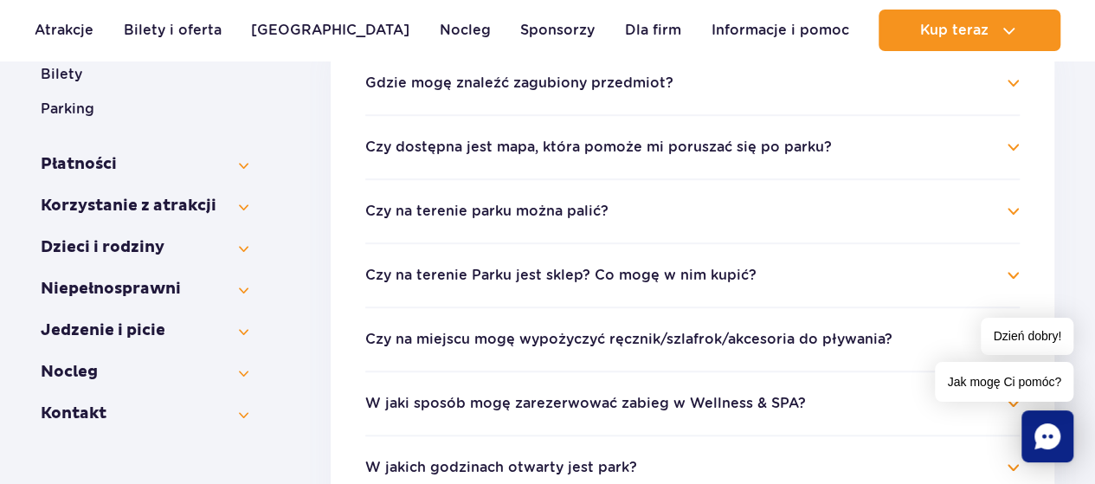
click at [790, 142] on button "Czy dostępna jest mapa, która pomoże mi poruszać się po parku?" at bounding box center [598, 147] width 467 height 16
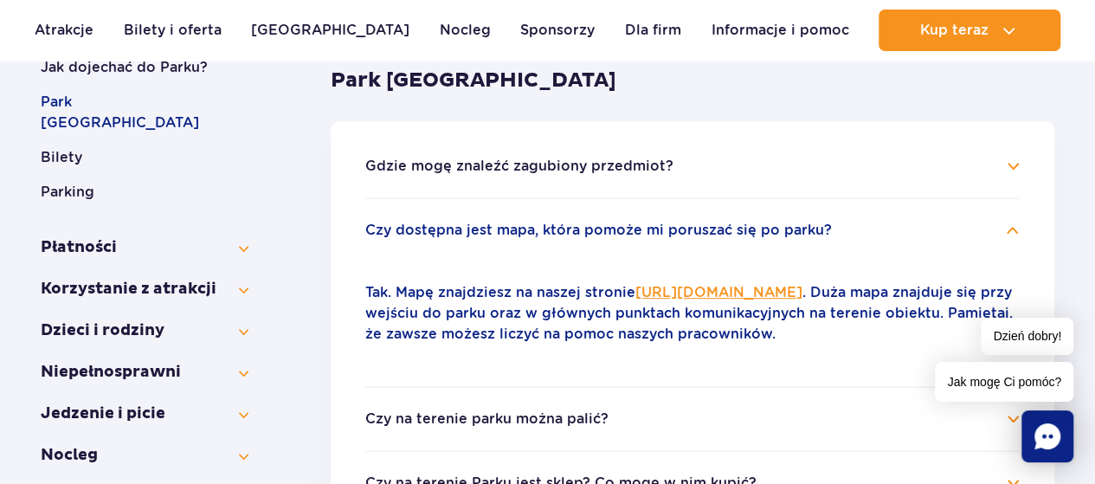
scroll to position [433, 0]
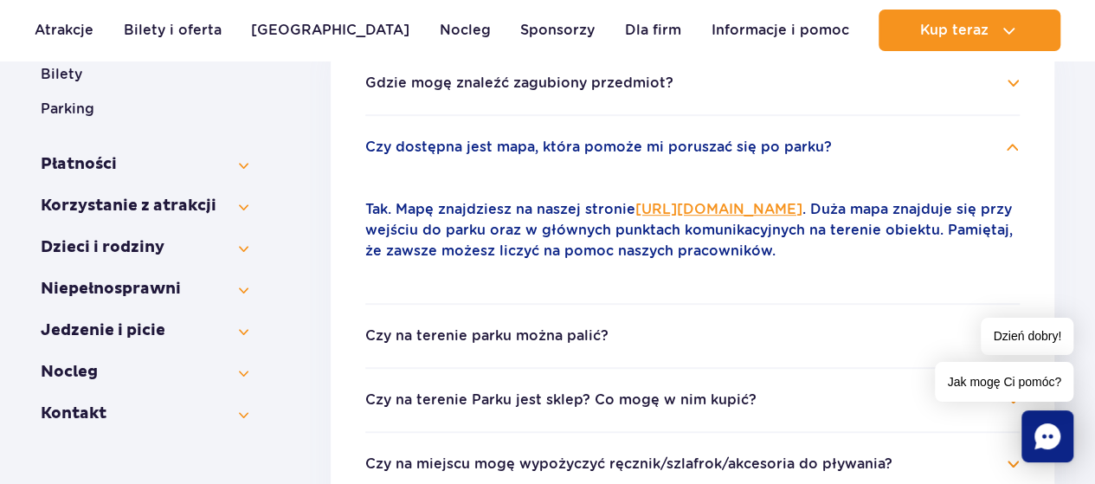
click at [249, 306] on section "Informacje ogólne Jak dojechać do Parku? Park Wodny Suntago Bilety Parking Płat…" at bounding box center [548, 347] width 1014 height 883
click at [242, 320] on button "Jedzenie i picie" at bounding box center [145, 330] width 208 height 21
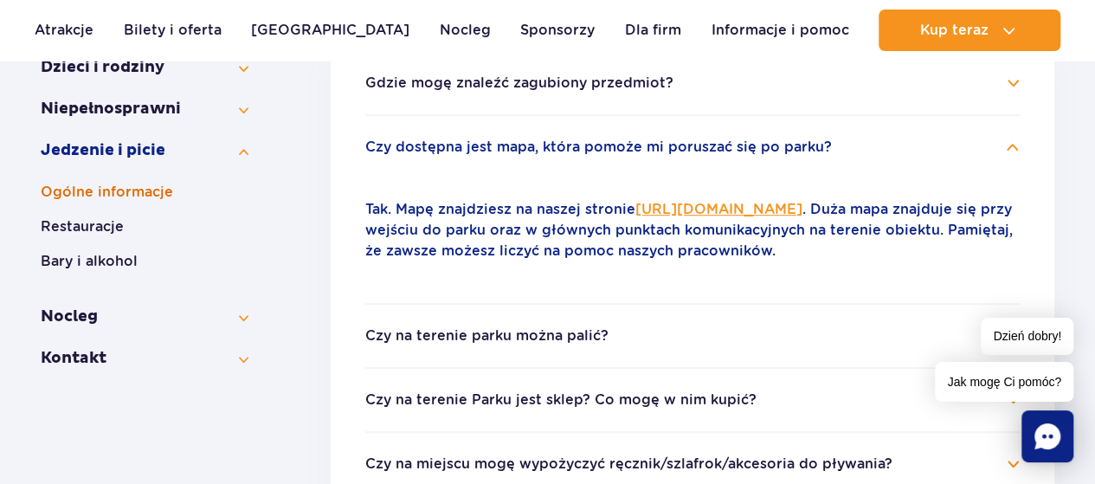
click at [126, 190] on button "Ogólne informacje" at bounding box center [145, 192] width 208 height 21
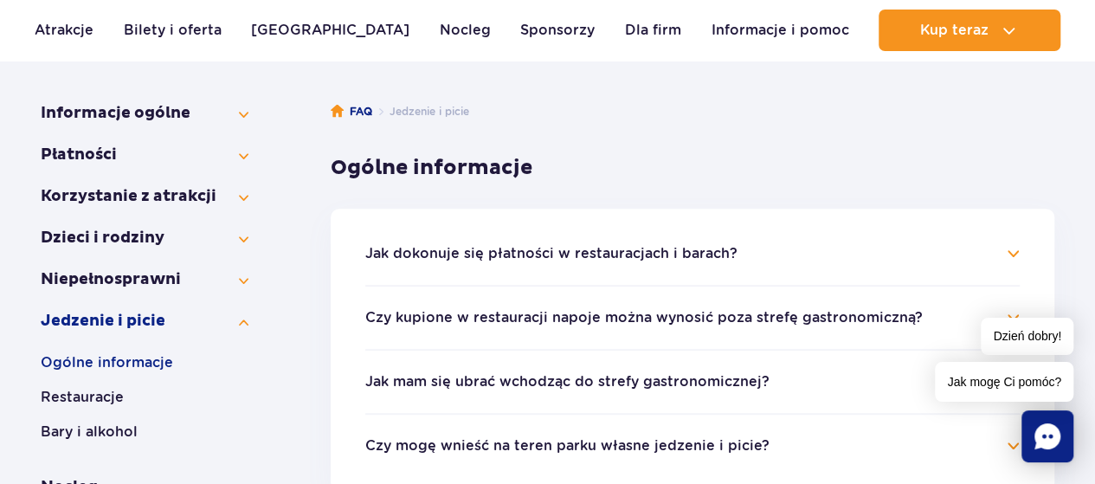
scroll to position [346, 0]
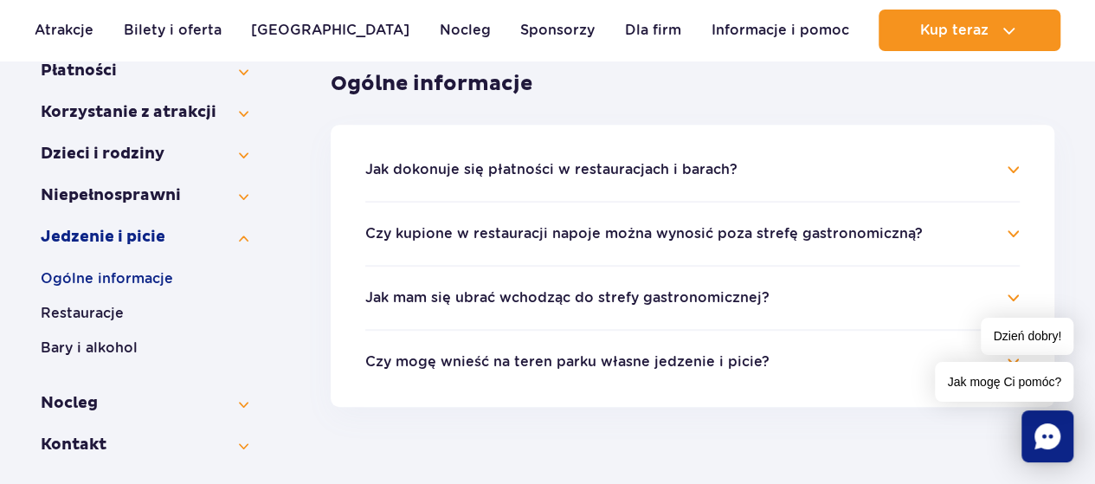
click at [658, 295] on button "Jak mam się ubrać wchodząc do strefy gastronomicznej?" at bounding box center [567, 298] width 404 height 16
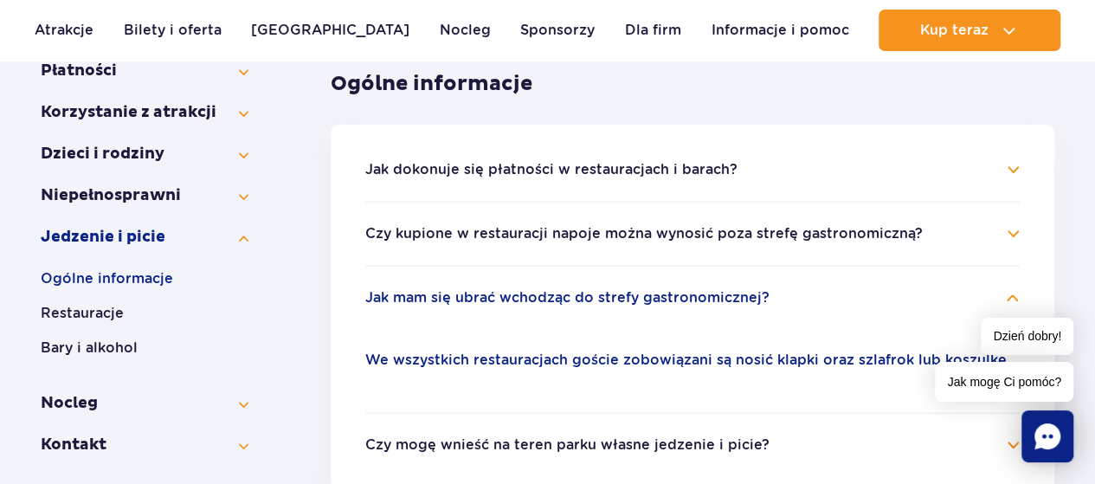
click at [658, 295] on button "Jak mam się ubrać wchodząc do strefy gastronomicznej?" at bounding box center [567, 298] width 404 height 16
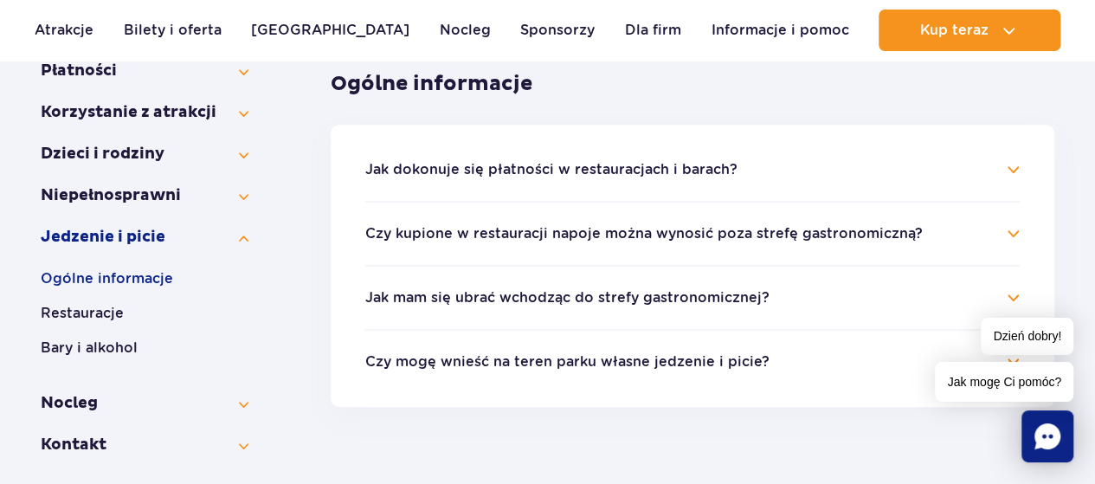
click at [631, 365] on button "Czy mogę wnieść na teren parku własne jedzenie i picie?" at bounding box center [567, 362] width 404 height 16
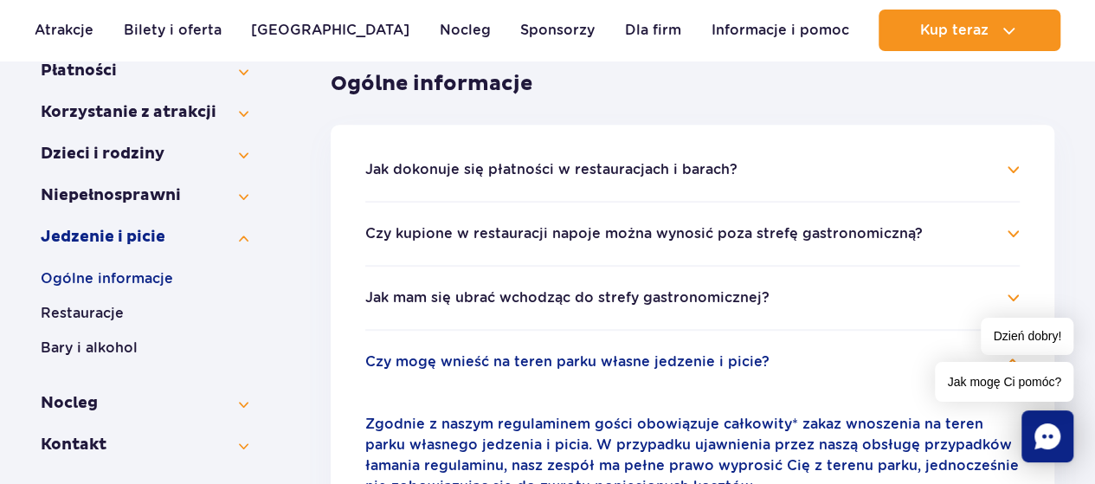
click at [631, 365] on button "Czy mogę wnieść na teren parku własne jedzenie i picie?" at bounding box center [567, 362] width 404 height 16
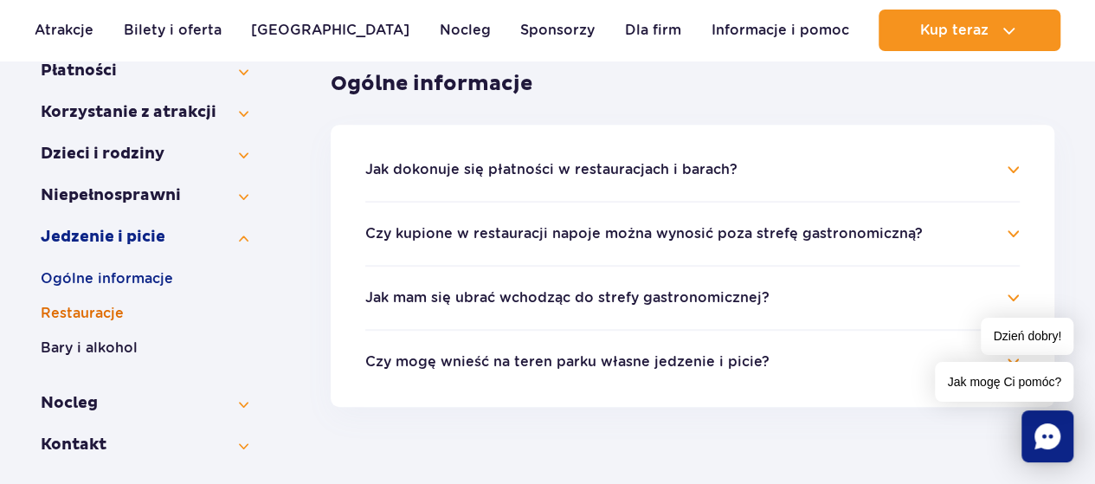
click at [98, 313] on button "Restauracje" at bounding box center [145, 313] width 208 height 21
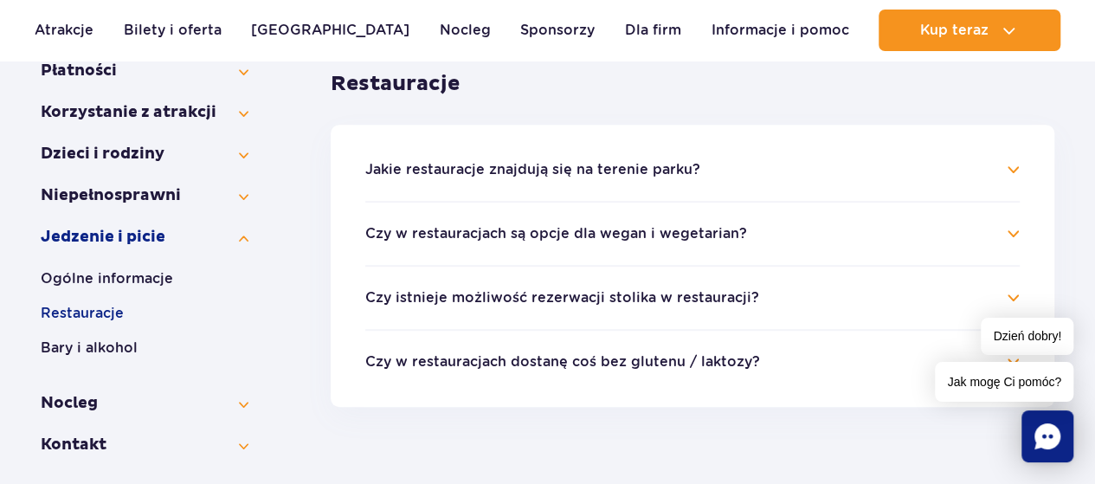
click at [640, 168] on button "Jakie restauracje znajdują się na terenie parku?" at bounding box center [532, 170] width 335 height 16
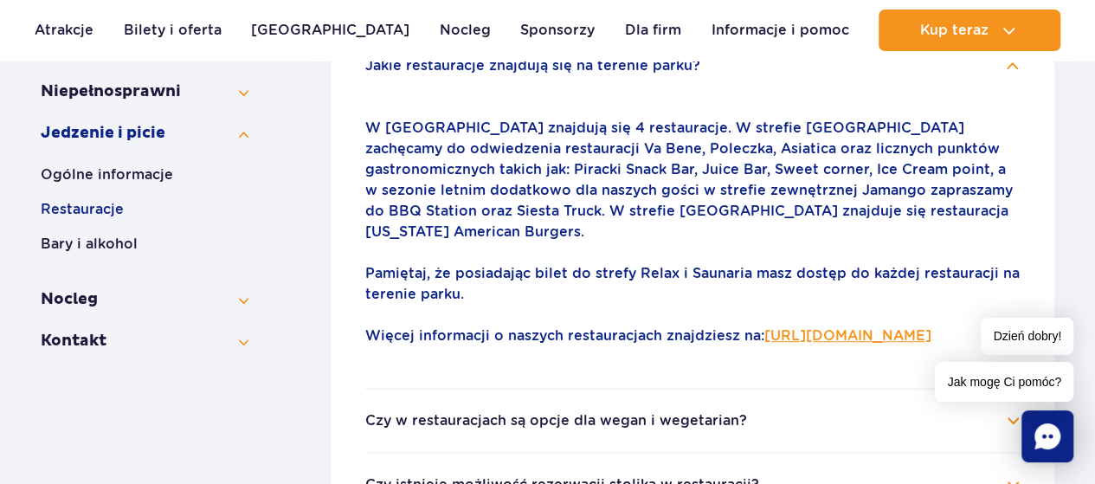
scroll to position [606, 0]
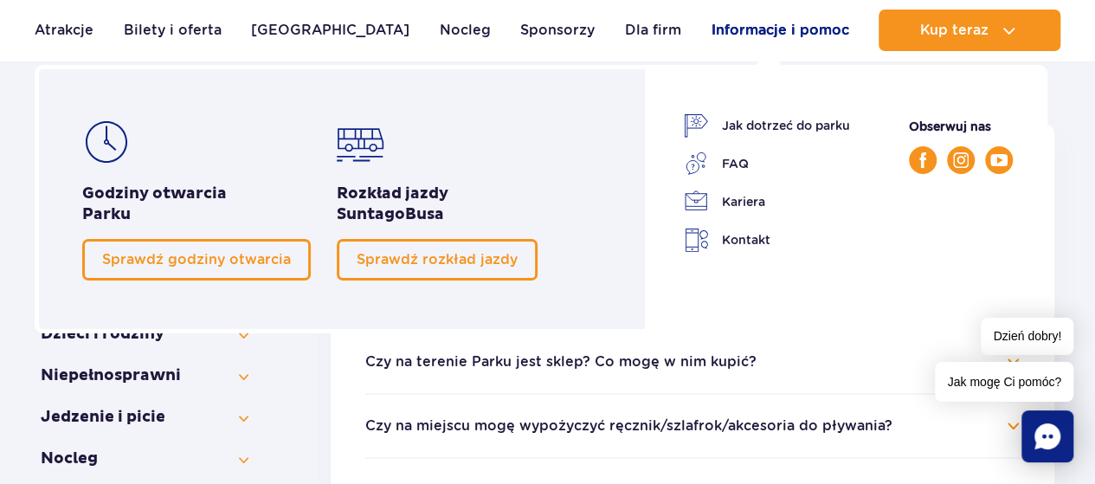
click at [721, 29] on link "Informacje i pomoc" at bounding box center [780, 31] width 138 height 42
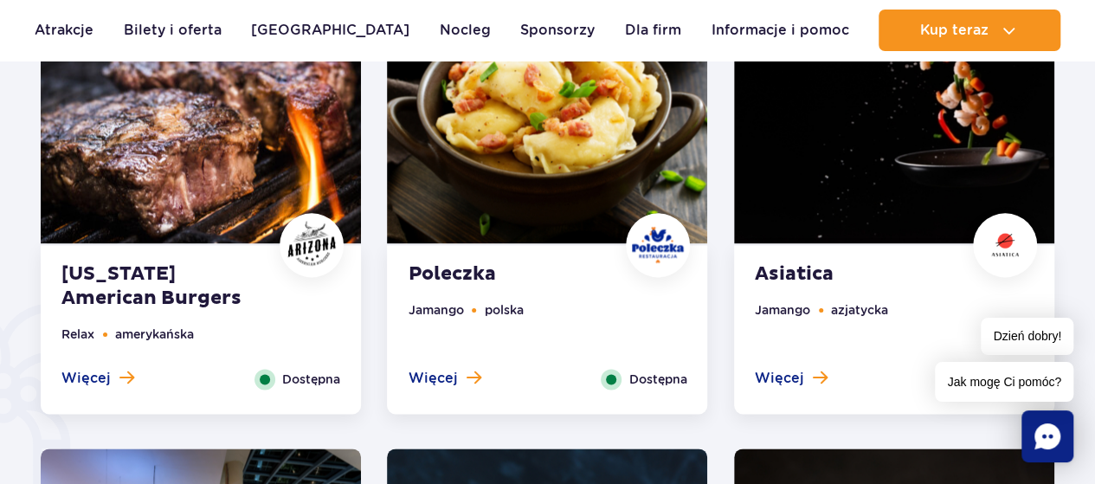
scroll to position [1299, 0]
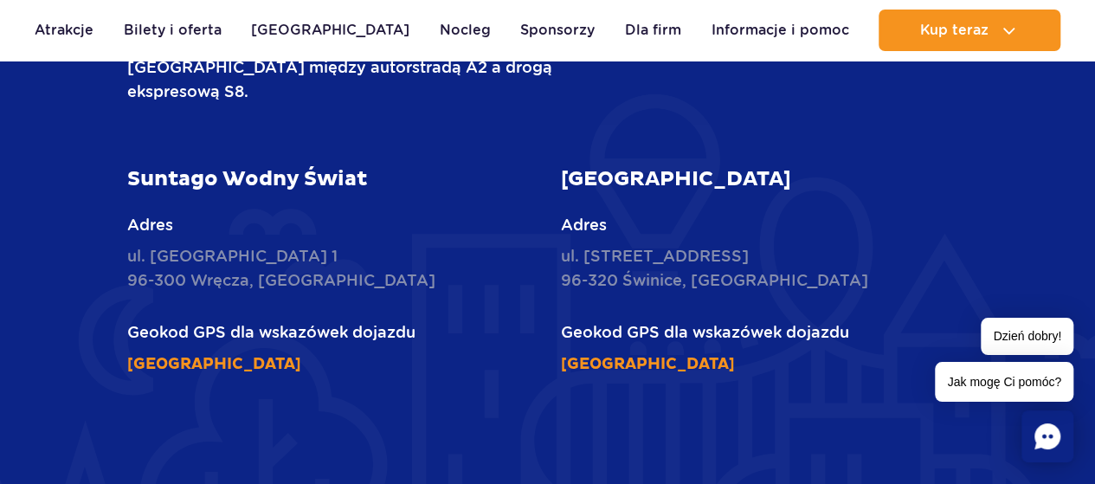
scroll to position [2598, 0]
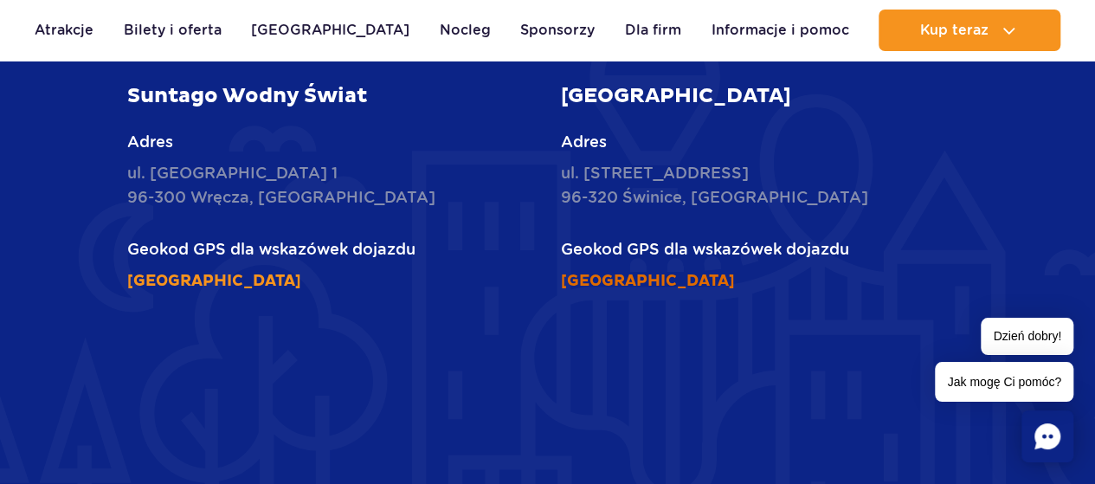
click at [735, 271] on link "[GEOGRAPHIC_DATA]" at bounding box center [648, 281] width 174 height 20
